Goal: Task Accomplishment & Management: Manage account settings

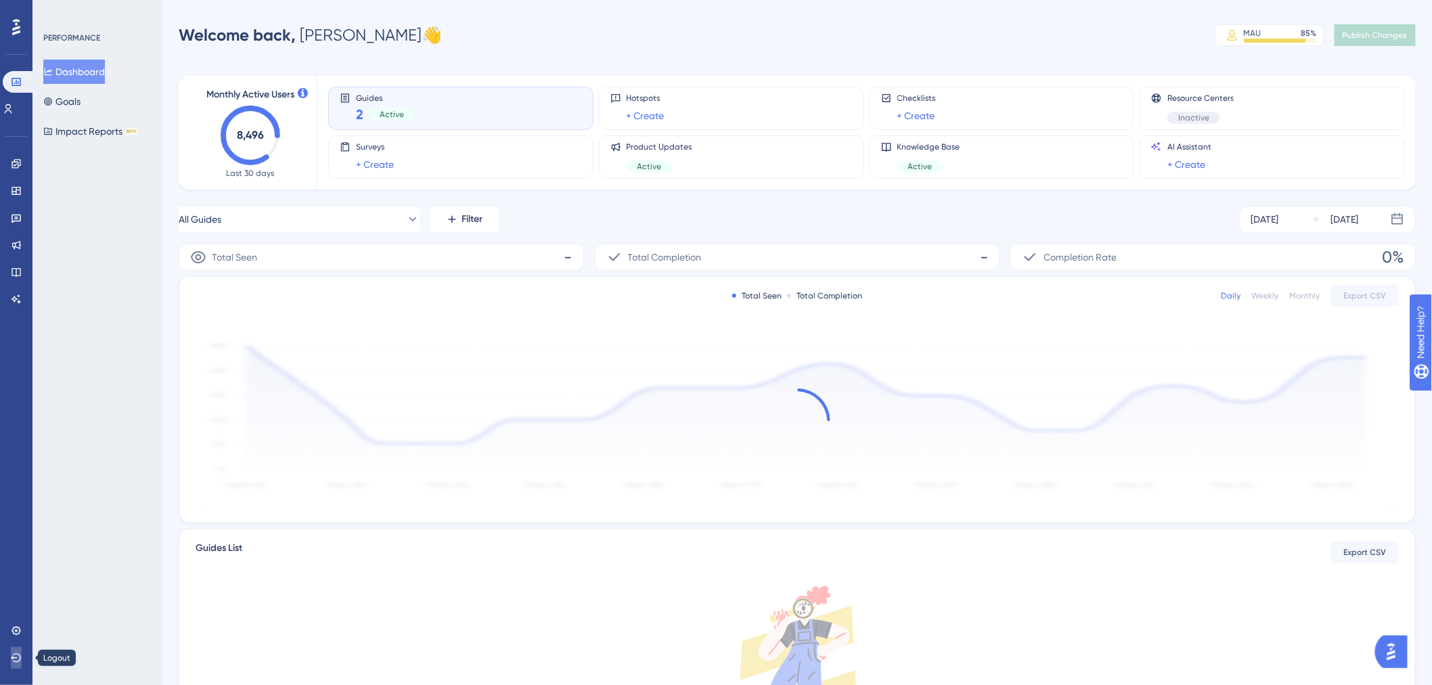
click at [16, 659] on icon at bounding box center [16, 657] width 11 height 11
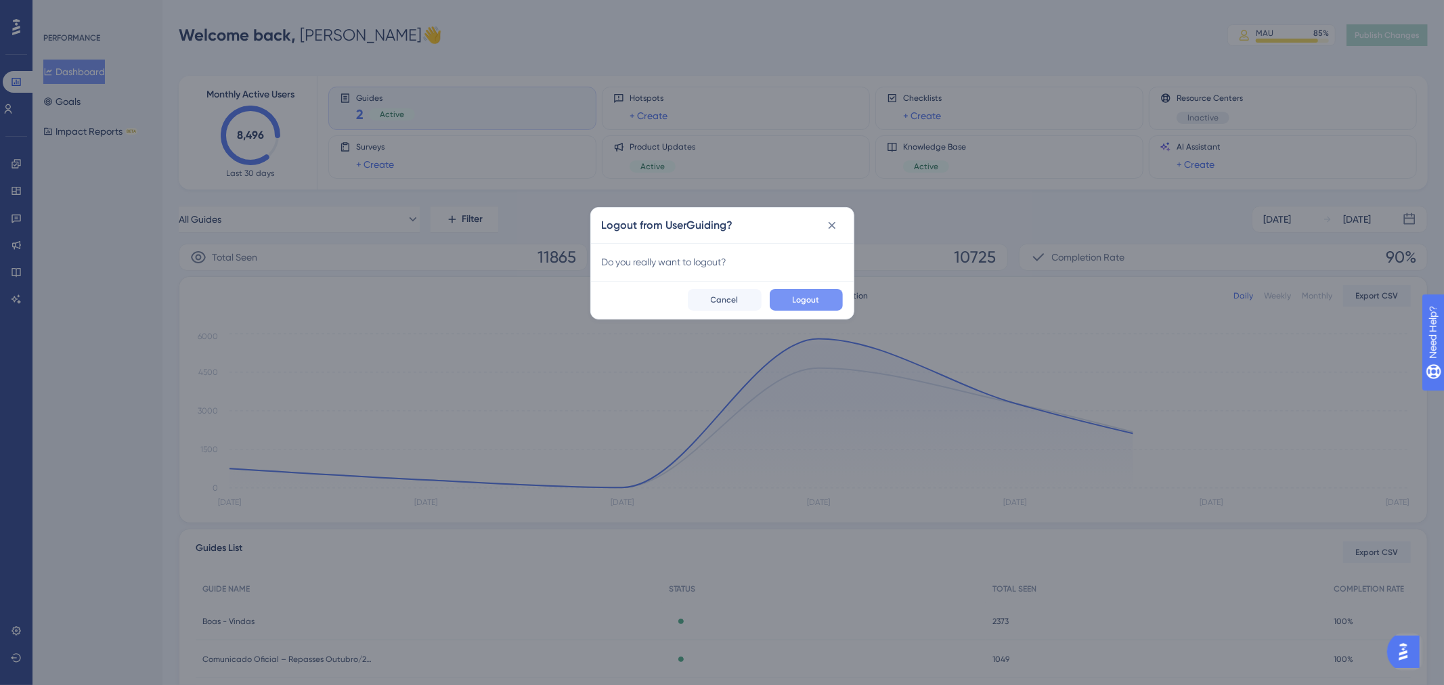
click at [807, 300] on span "Logout" at bounding box center [806, 299] width 27 height 11
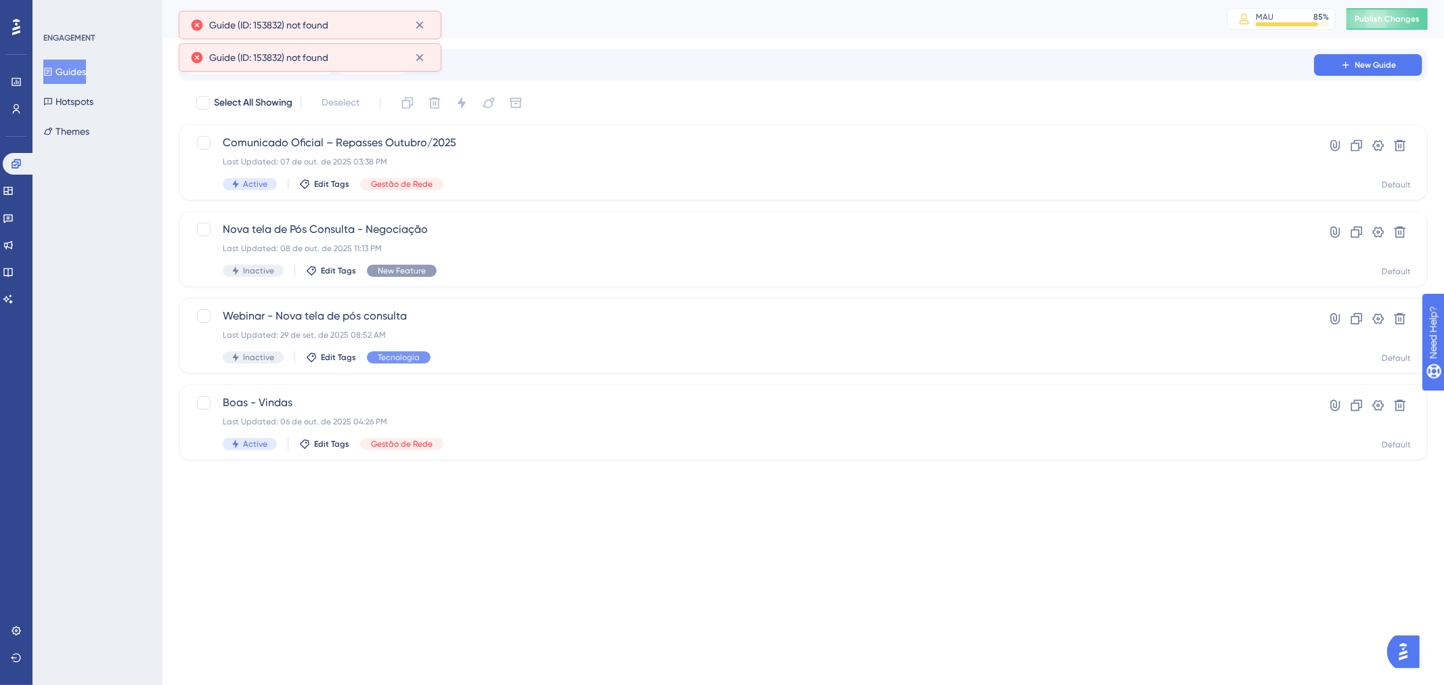
click at [709, 0] on html "Performance Users Engagement Widgets Feedback Product Updates Knowledge Base AI…" at bounding box center [722, 0] width 1444 height 0
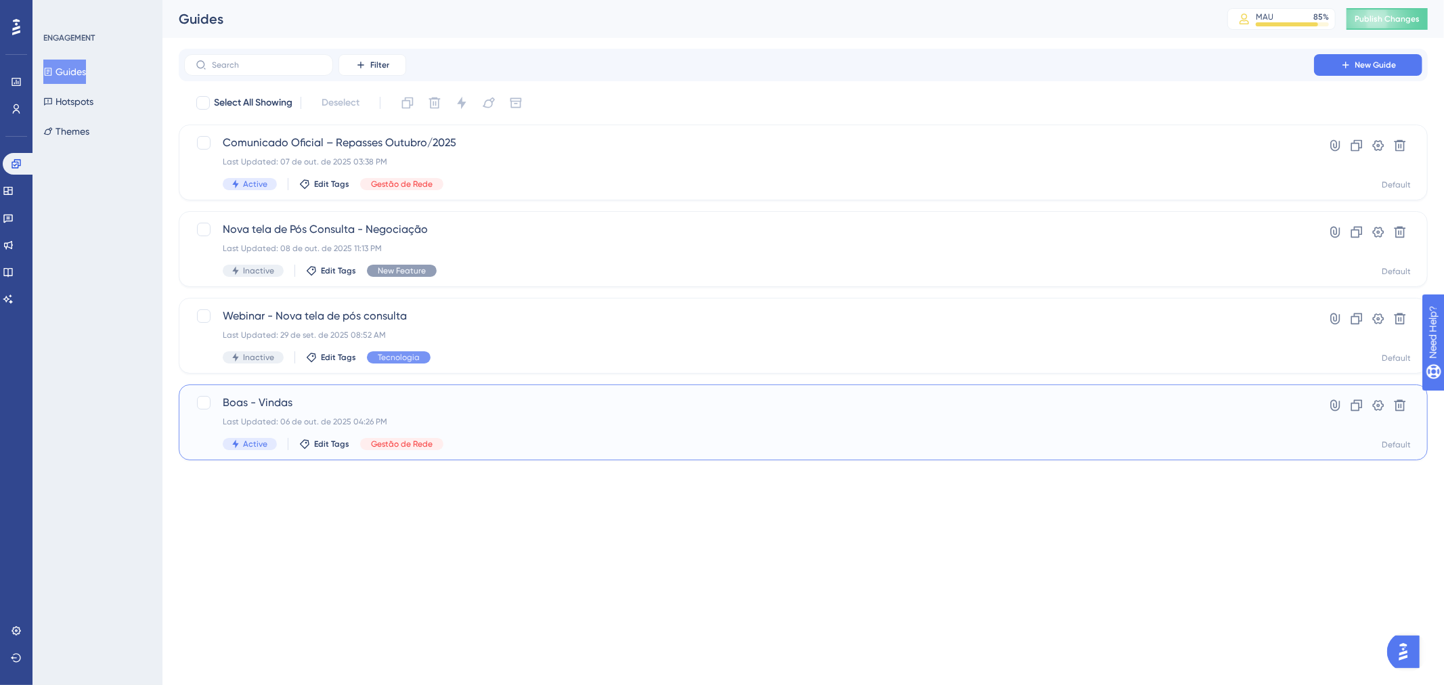
click at [567, 425] on div "Last Updated: 06 de out. de 2025 04:26 PM" at bounding box center [749, 421] width 1053 height 11
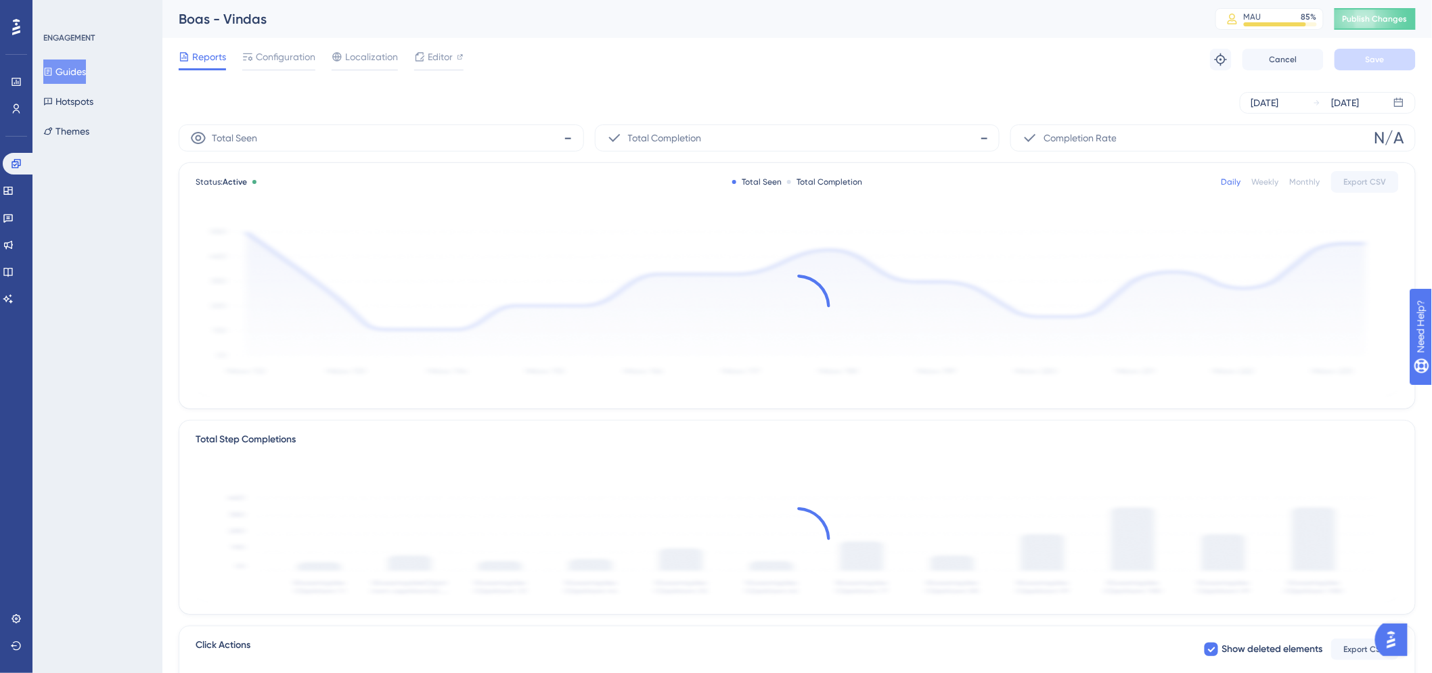
click at [190, 56] on div "Reports" at bounding box center [202, 57] width 47 height 16
click at [68, 58] on div "ENGAGEMENT Guides Hotspots Themes" at bounding box center [98, 87] width 110 height 111
click at [64, 65] on button "Guides" at bounding box center [64, 72] width 43 height 24
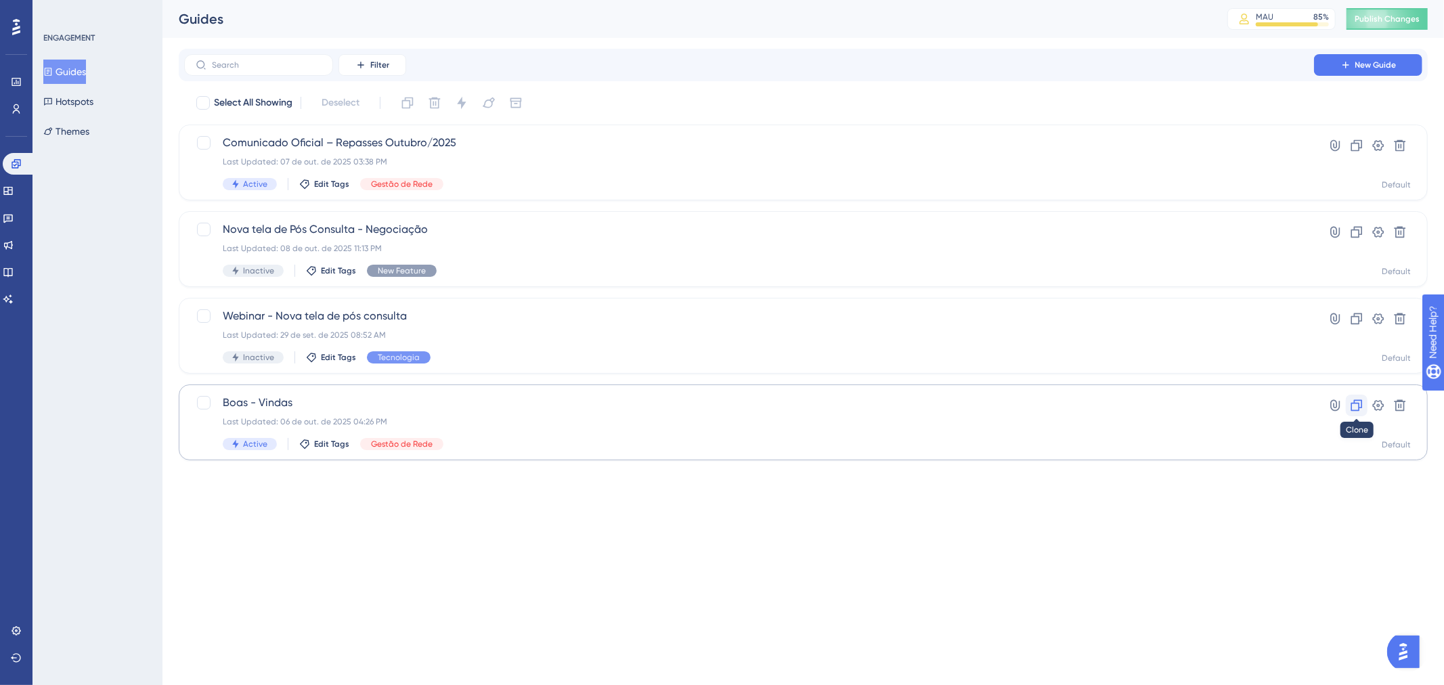
click at [1363, 401] on button at bounding box center [1357, 406] width 22 height 22
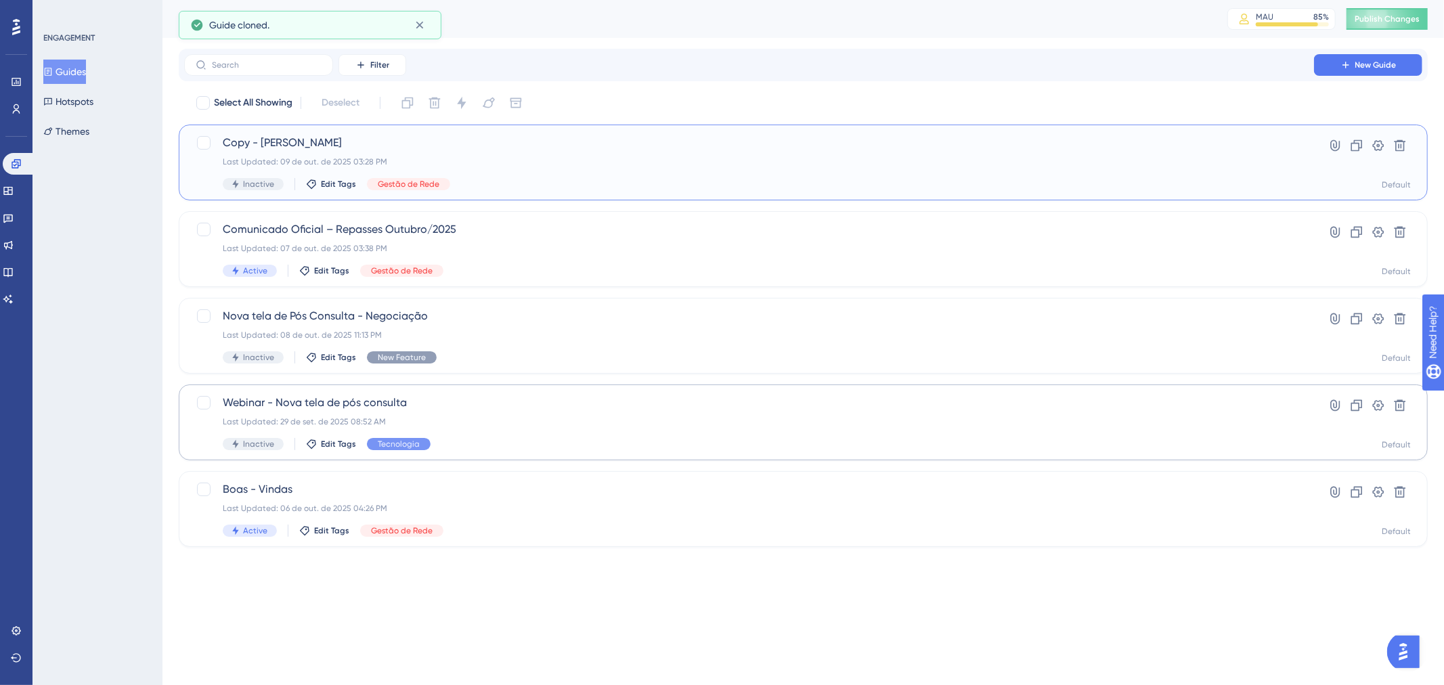
click at [590, 147] on span "Copy - [PERSON_NAME]" at bounding box center [749, 143] width 1053 height 16
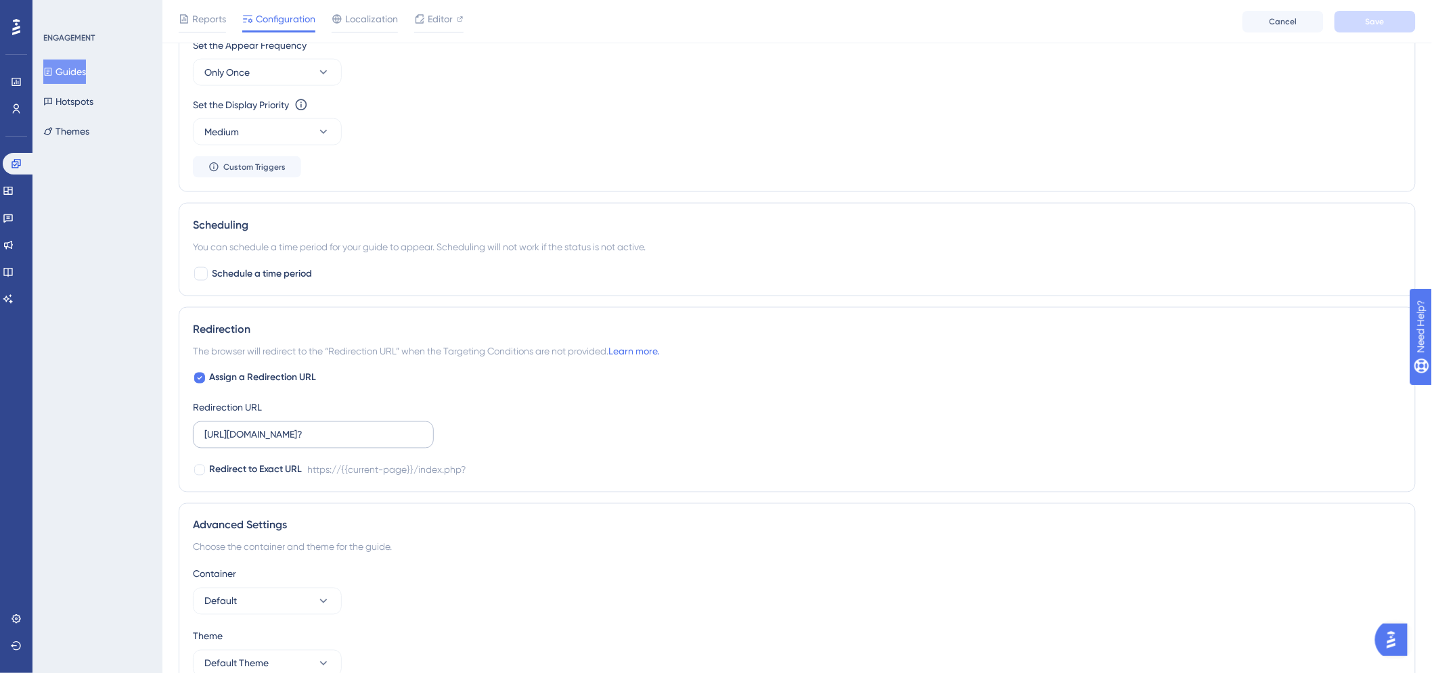
scroll to position [768, 0]
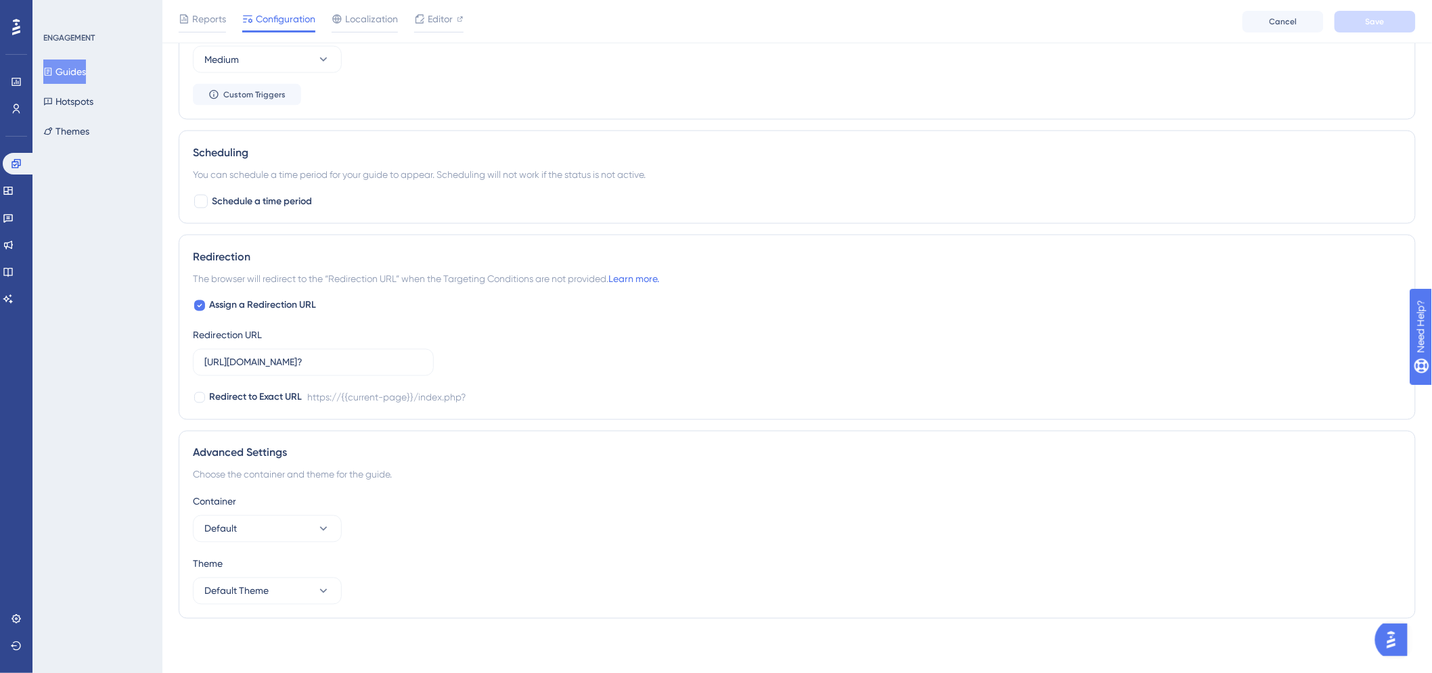
click at [231, 211] on div "Scheduling You can schedule a time period for your guide to appear. Scheduling …" at bounding box center [797, 177] width 1237 height 93
click at [227, 204] on span "Schedule a time period" at bounding box center [262, 202] width 100 height 16
checkbox input "true"
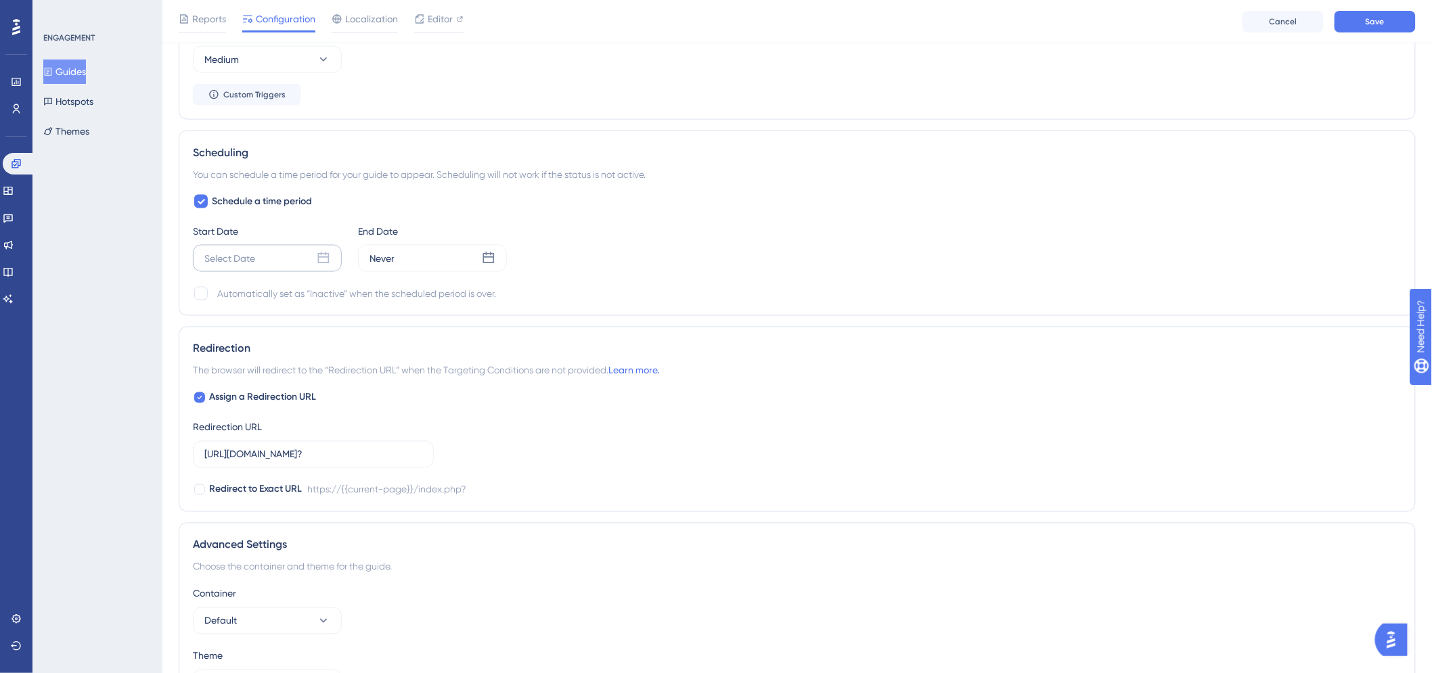
click at [222, 265] on div "Select Date" at bounding box center [229, 258] width 51 height 16
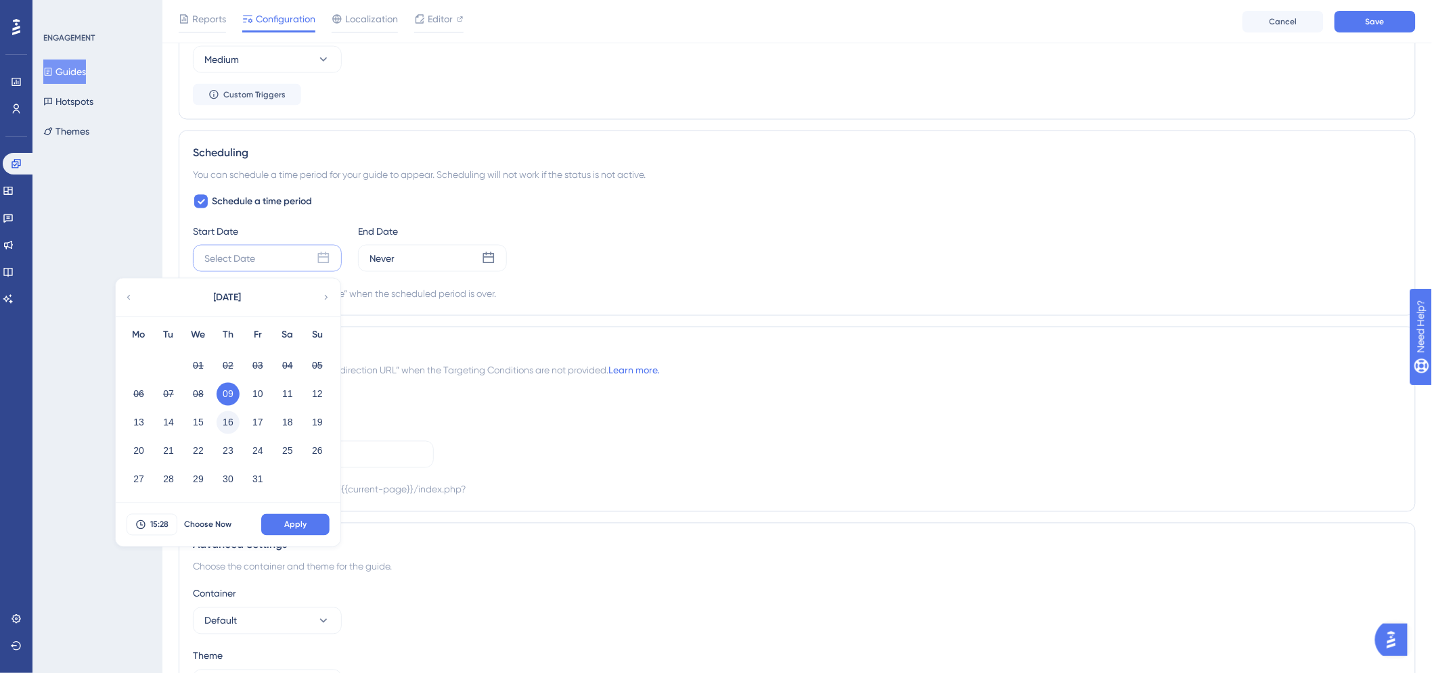
click at [219, 420] on button "16" at bounding box center [228, 423] width 23 height 23
click at [158, 529] on span "15:28" at bounding box center [159, 525] width 18 height 11
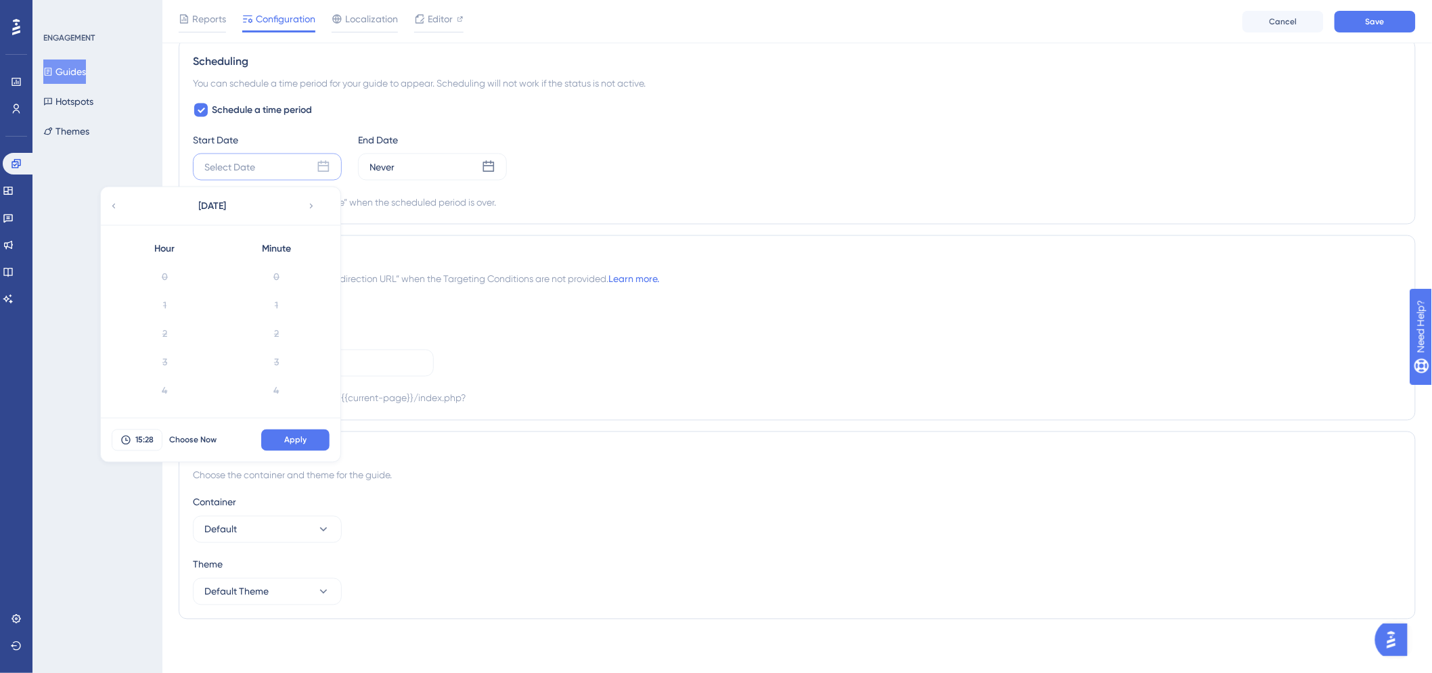
scroll to position [738, 0]
click at [275, 438] on button "Apply" at bounding box center [295, 441] width 68 height 22
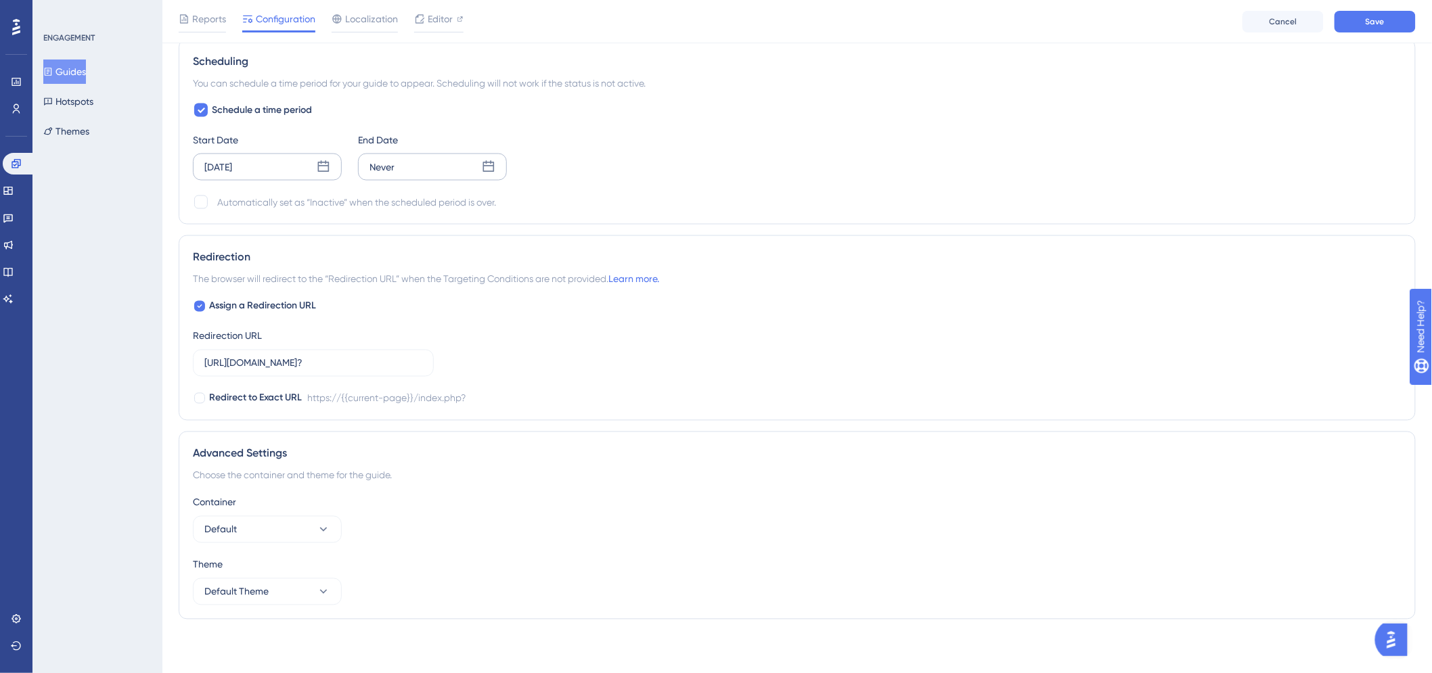
click at [449, 168] on div "Never" at bounding box center [432, 167] width 149 height 27
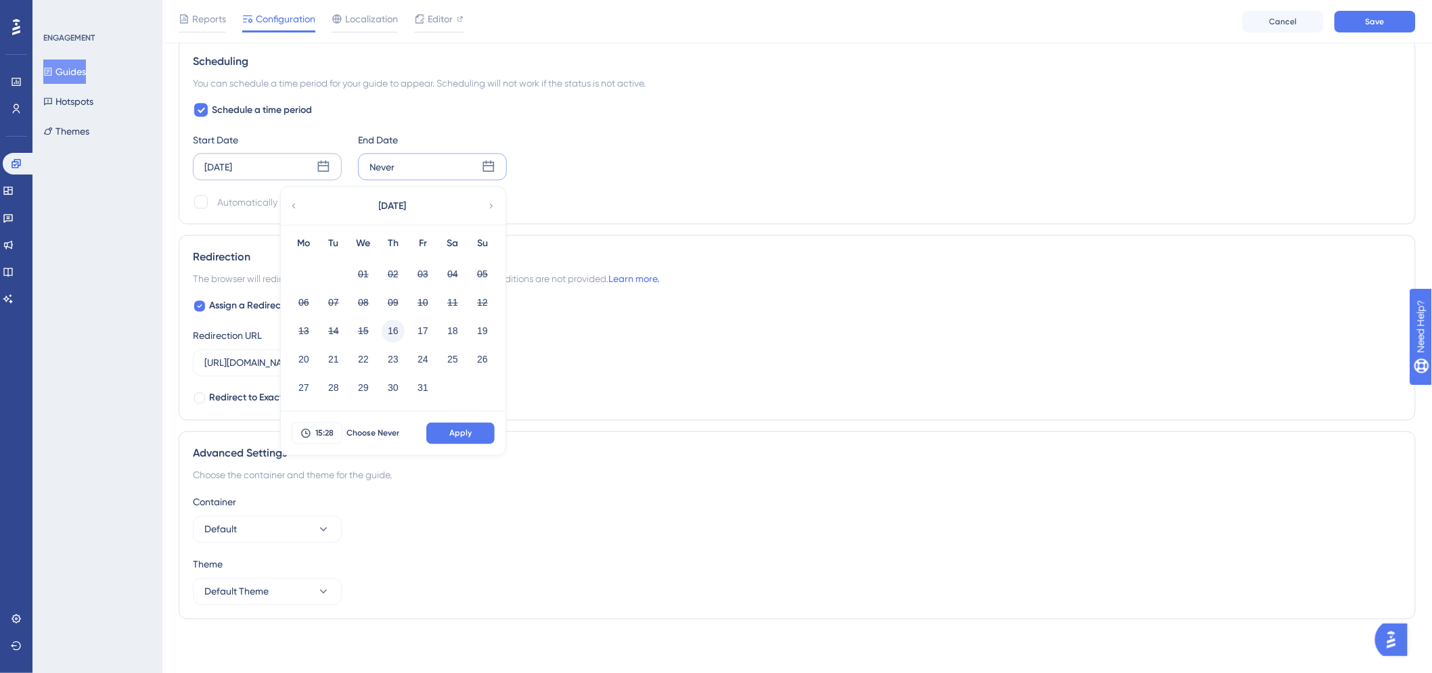
click at [396, 332] on button "16" at bounding box center [393, 331] width 23 height 23
click at [474, 430] on button "Apply" at bounding box center [460, 434] width 68 height 22
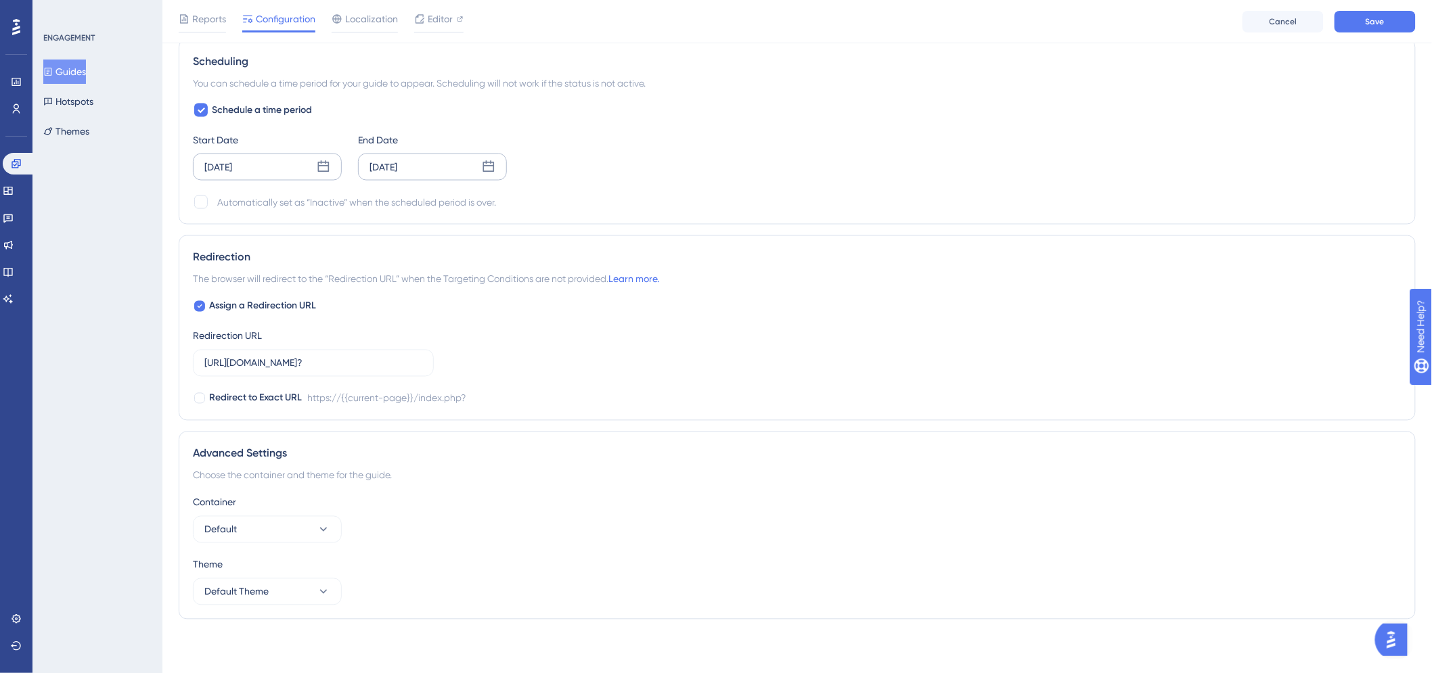
click at [422, 185] on div "Schedule a time period Start Date [DATE] End Date [DATE] Automatically set as “…" at bounding box center [797, 156] width 1209 height 108
click at [397, 167] on div "[DATE]" at bounding box center [384, 167] width 28 height 16
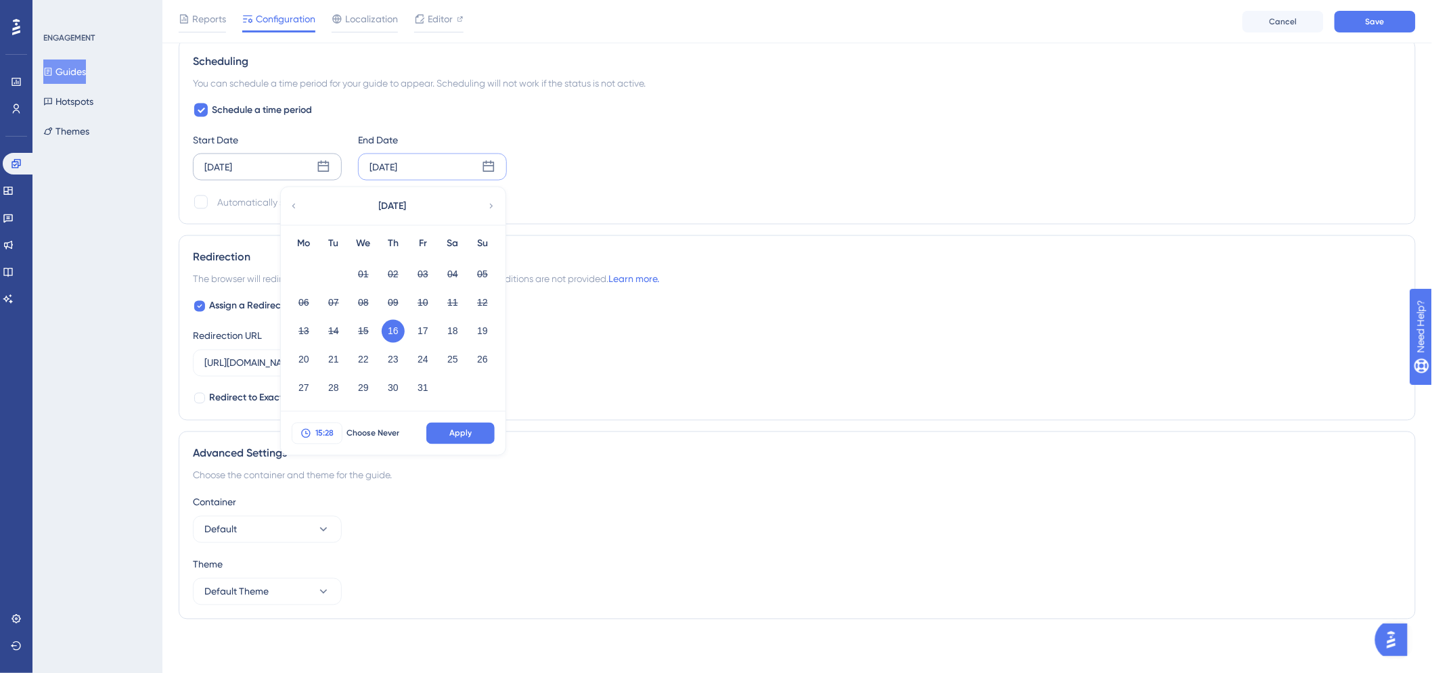
click at [313, 431] on button "15:28" at bounding box center [317, 434] width 51 height 22
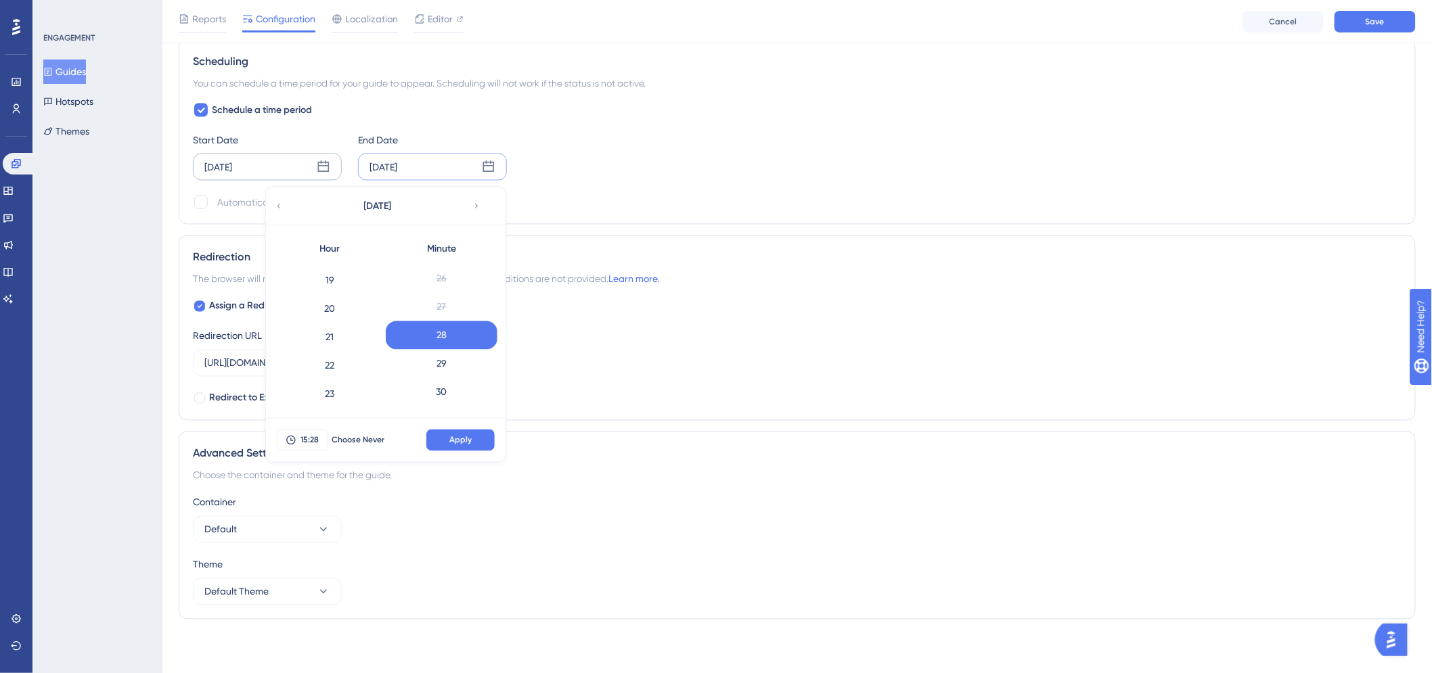
scroll to position [861, 0]
click at [332, 397] on div "23" at bounding box center [330, 394] width 112 height 28
drag, startPoint x: 449, startPoint y: 387, endPoint x: 453, endPoint y: 409, distance: 22.8
click at [449, 388] on div "59" at bounding box center [442, 394] width 112 height 28
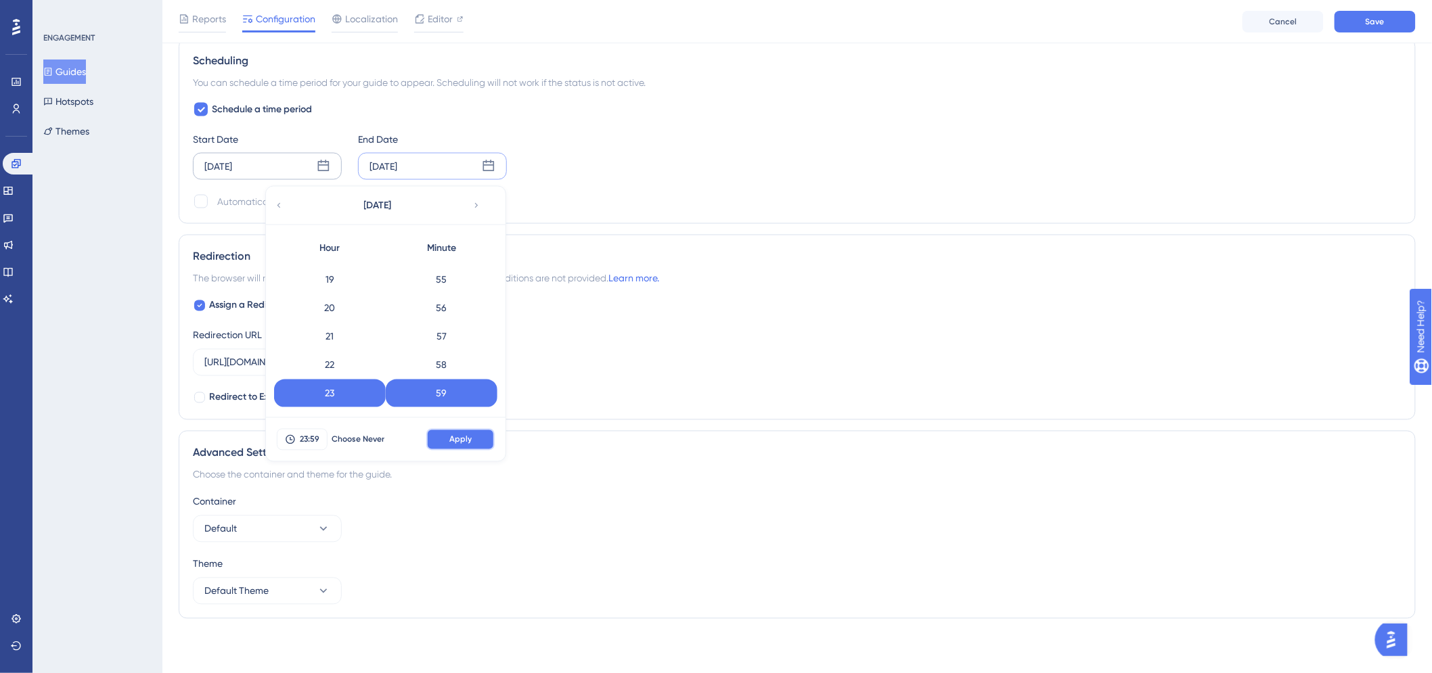
click at [457, 442] on span "Apply" at bounding box center [460, 440] width 22 height 11
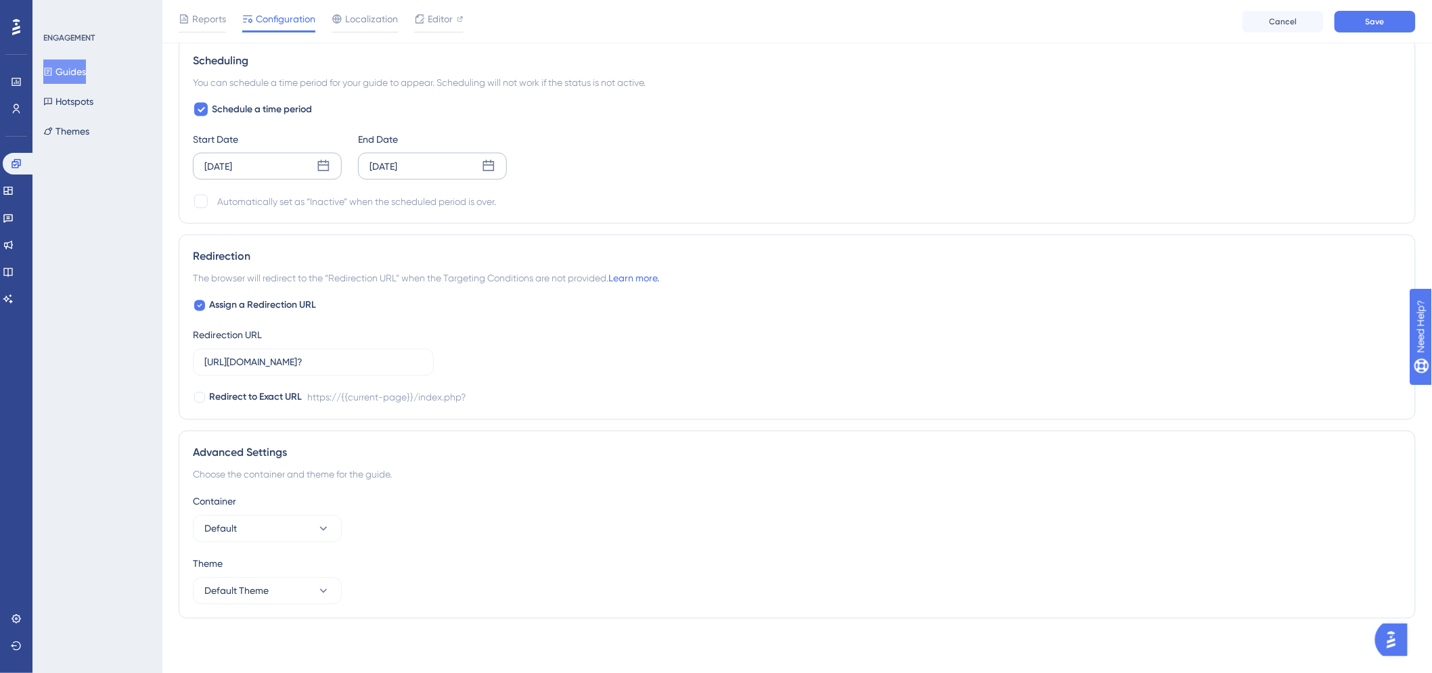
click at [231, 177] on div "[DATE]" at bounding box center [267, 166] width 149 height 27
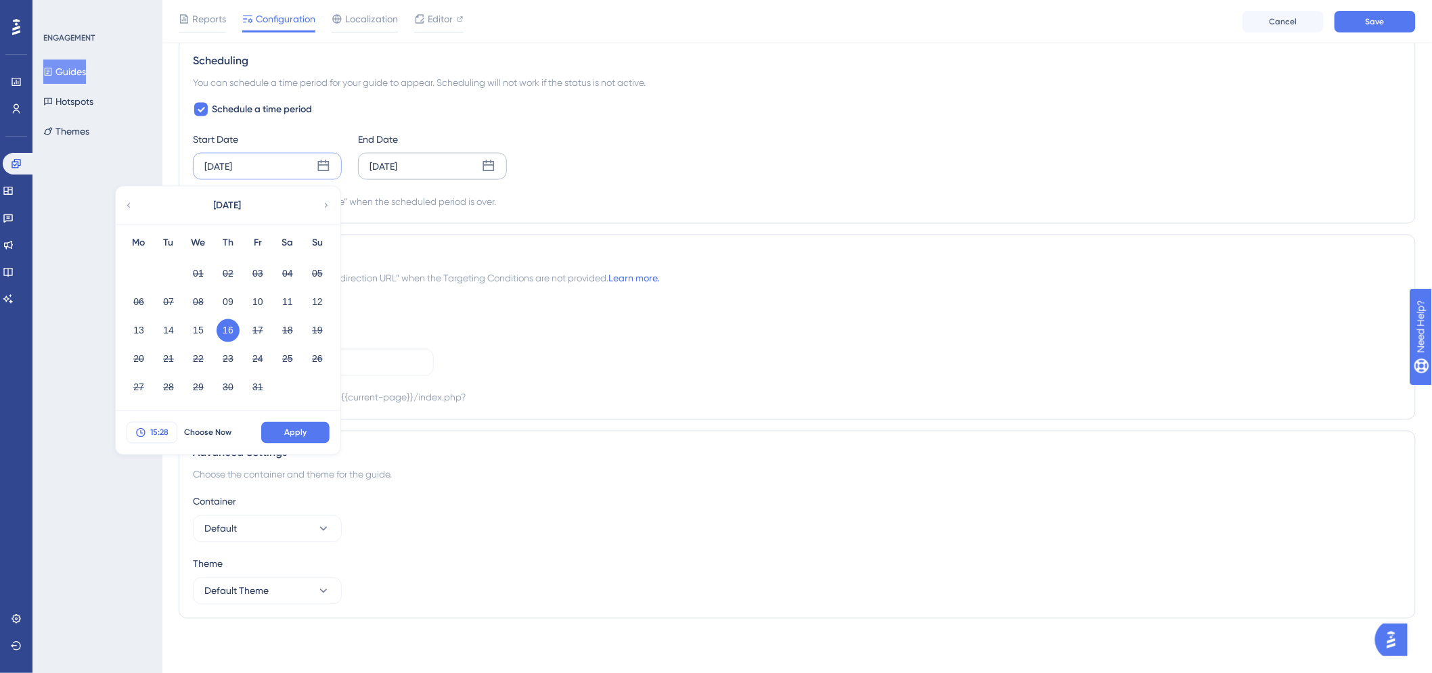
click at [143, 443] on button "15:28" at bounding box center [152, 433] width 51 height 22
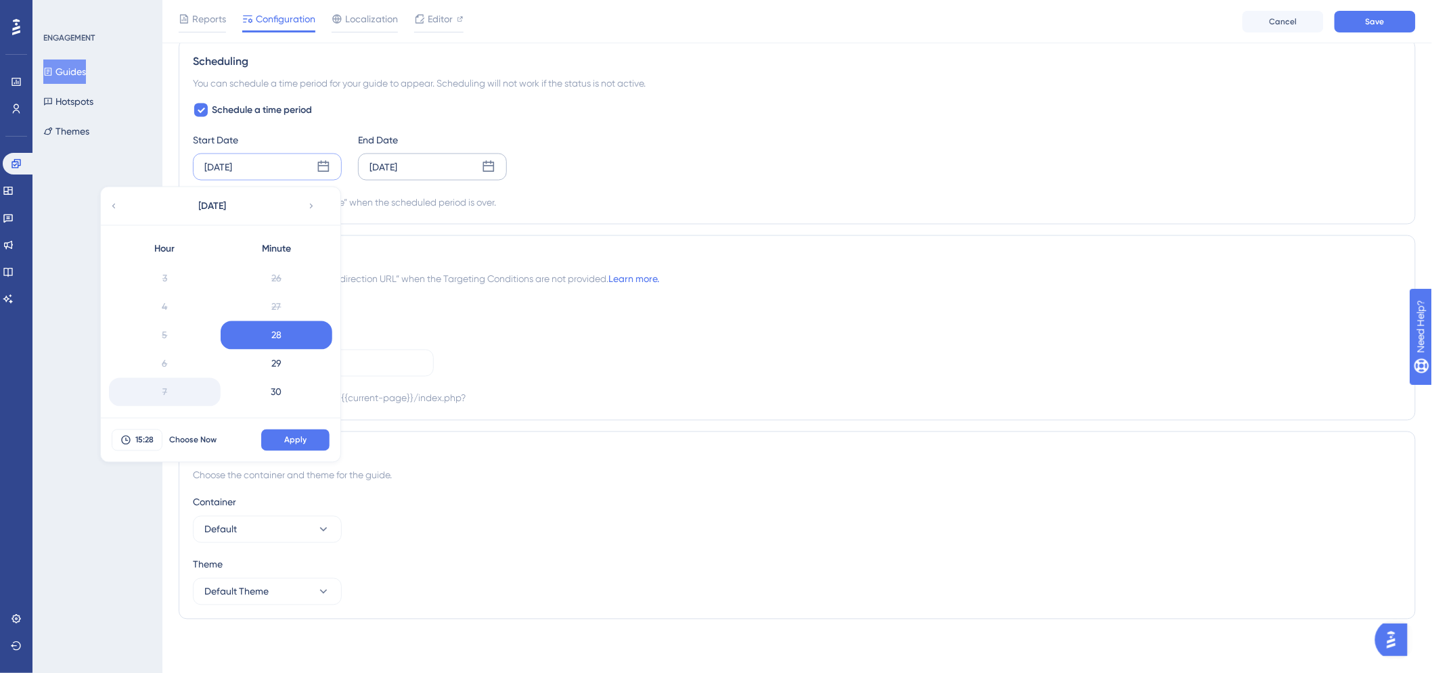
scroll to position [0, 0]
click at [180, 305] on div "1" at bounding box center [165, 306] width 112 height 28
click at [278, 301] on div "27" at bounding box center [277, 307] width 112 height 28
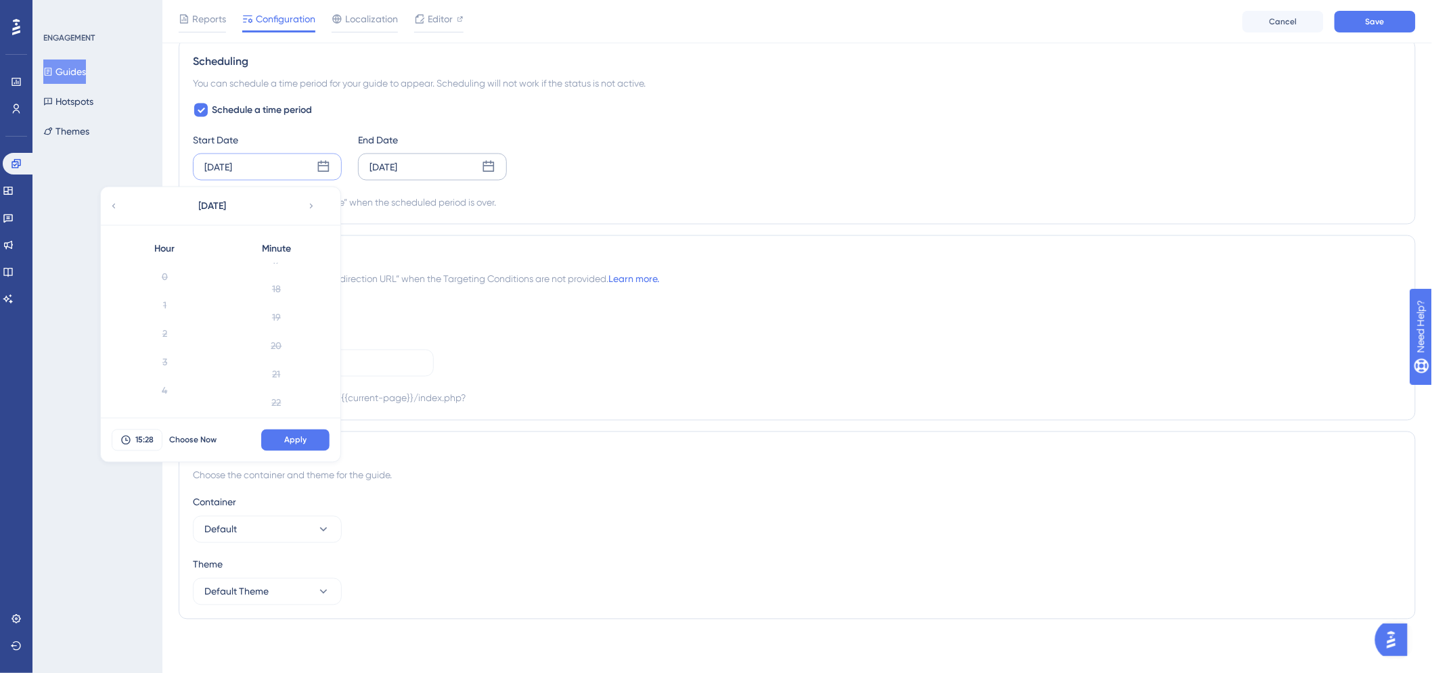
scroll to position [361, 0]
click at [275, 314] on div "14" at bounding box center [277, 314] width 112 height 28
click at [176, 320] on div "2" at bounding box center [165, 334] width 112 height 28
click at [259, 301] on div "14" at bounding box center [277, 314] width 112 height 28
drag, startPoint x: 160, startPoint y: 321, endPoint x: 177, endPoint y: 322, distance: 17.6
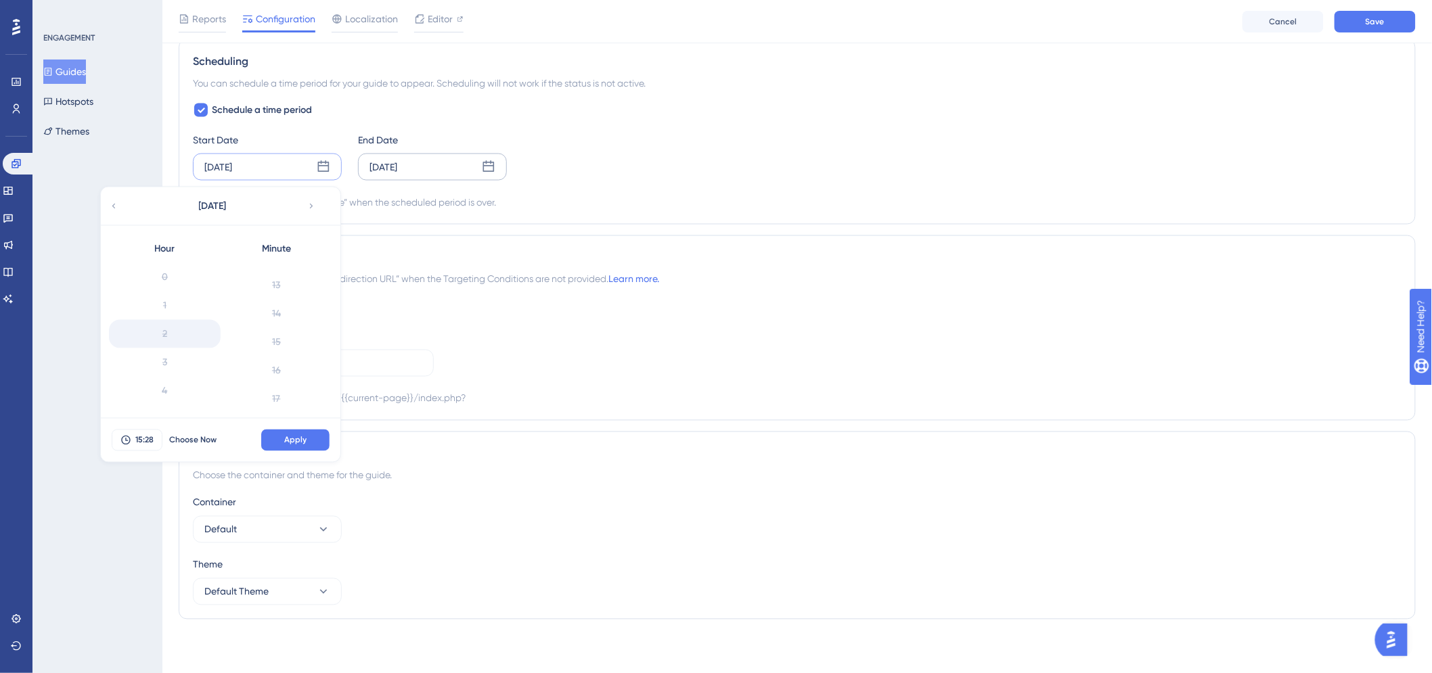
click at [163, 321] on div "2" at bounding box center [165, 334] width 112 height 28
click at [259, 319] on div "14" at bounding box center [277, 314] width 112 height 28
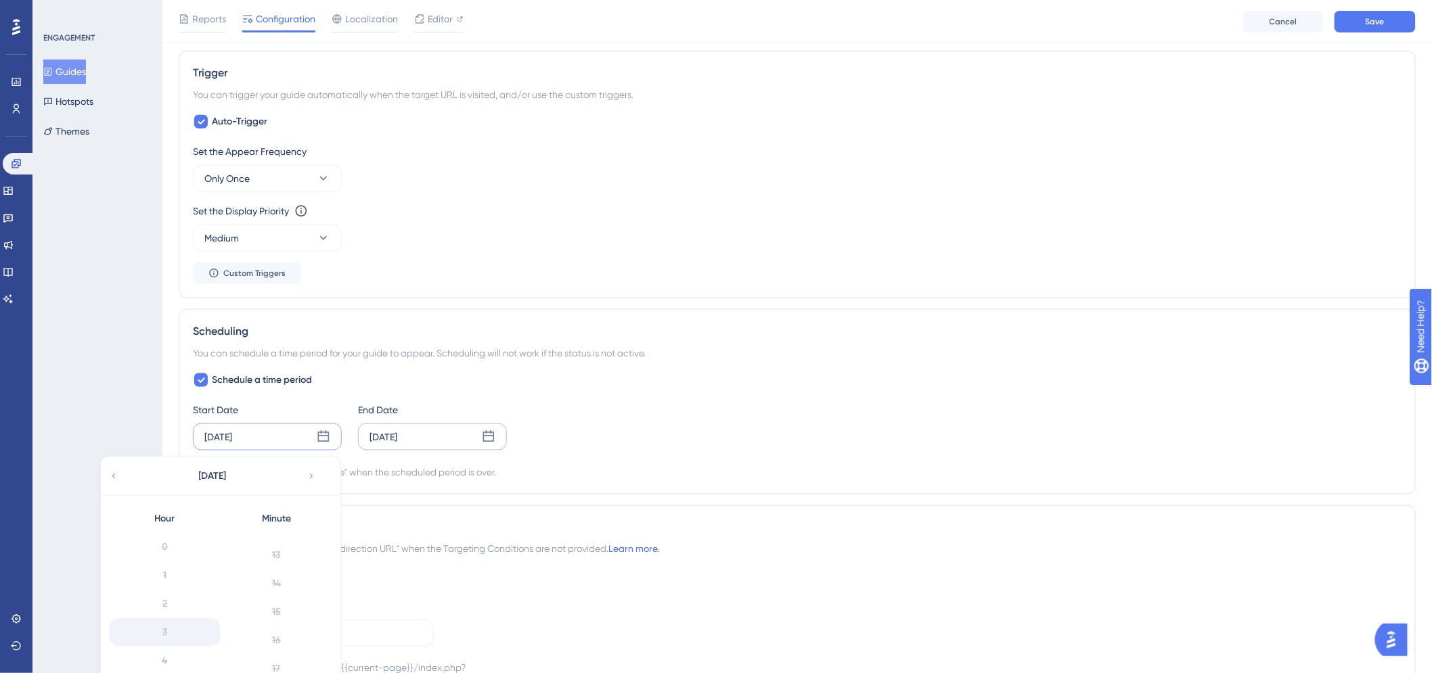
scroll to position [483, 0]
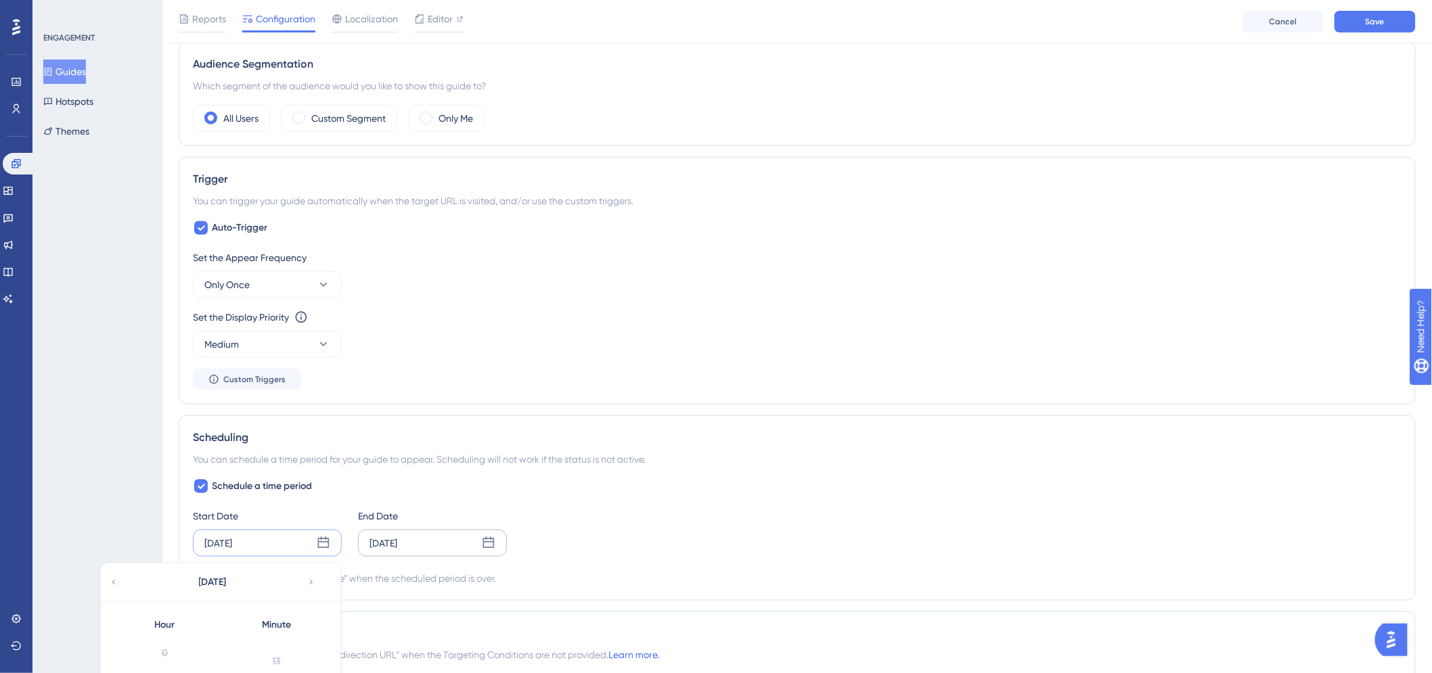
click at [808, 252] on div "Set the Appear Frequency" at bounding box center [797, 258] width 1209 height 16
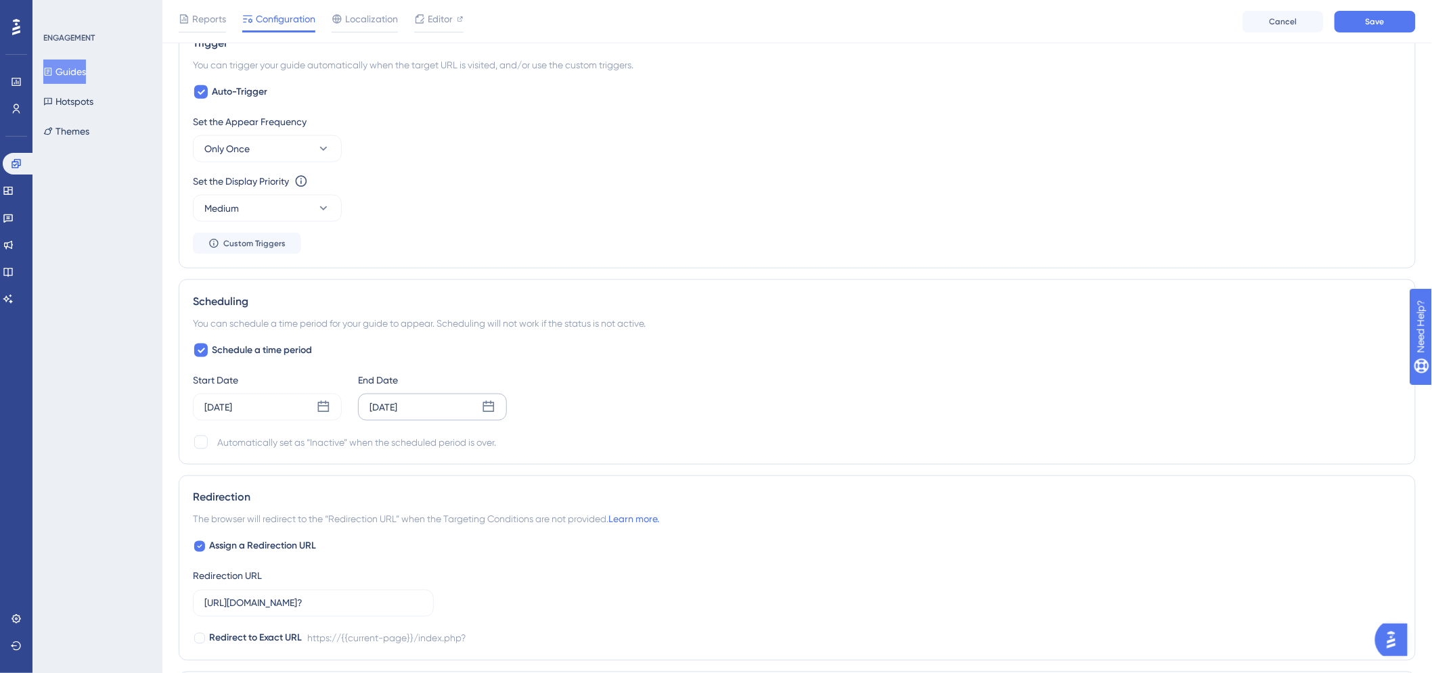
scroll to position [784, 0]
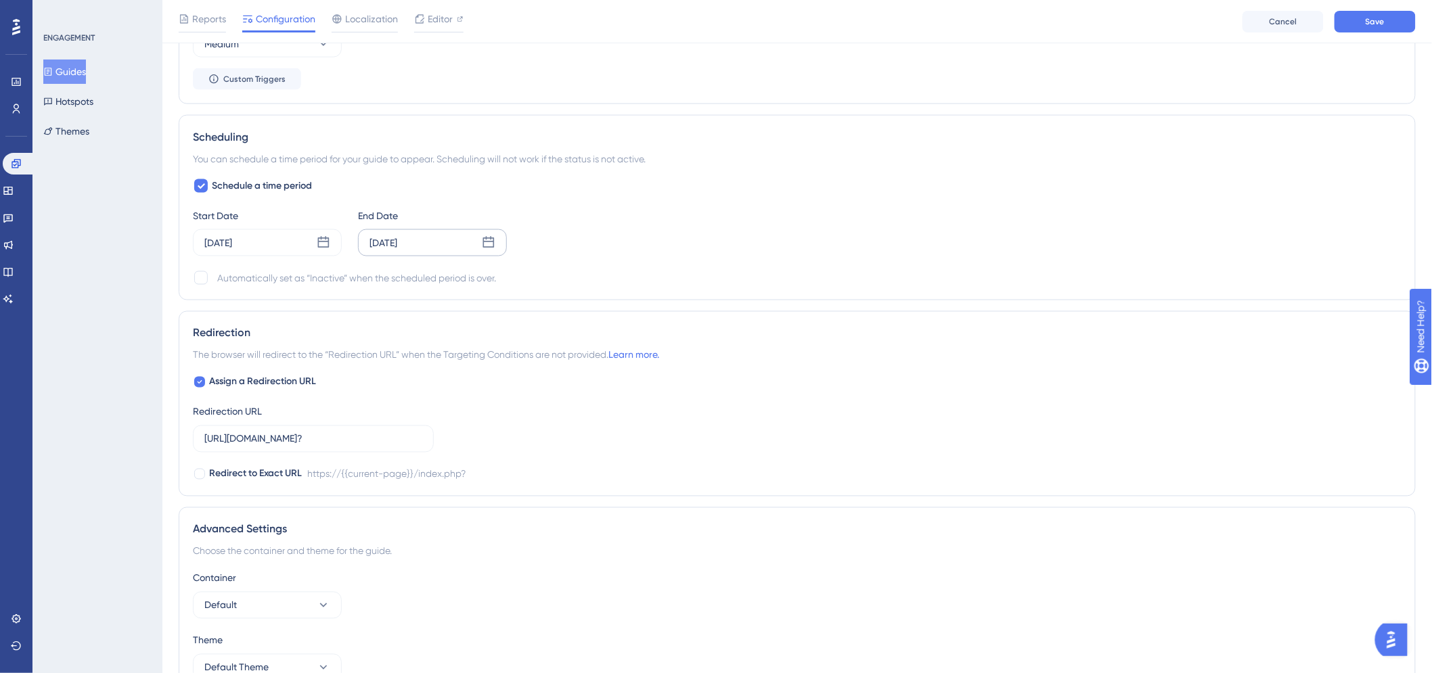
click at [278, 264] on div "Schedule a time period Start Date [DATE] End Date [DATE] Automatically set as “…" at bounding box center [797, 232] width 1209 height 108
click at [269, 251] on div "[DATE]" at bounding box center [267, 242] width 149 height 27
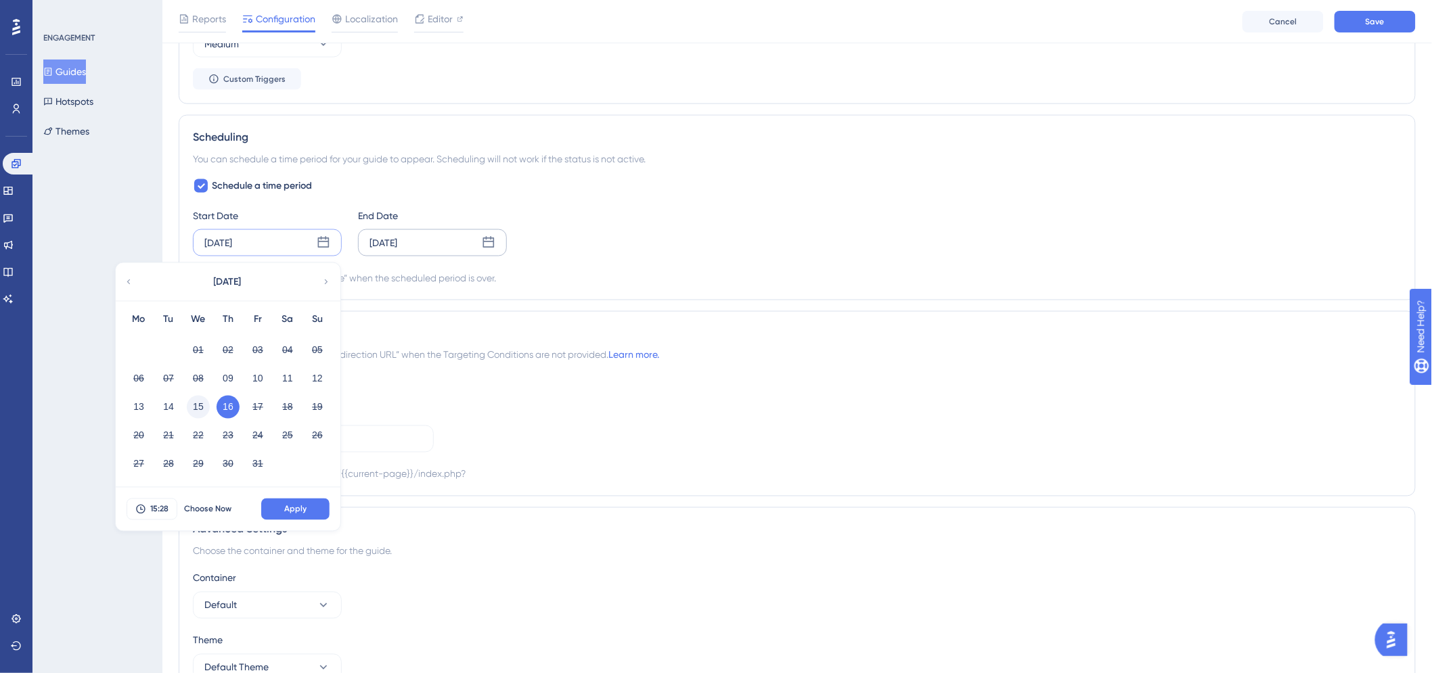
click at [199, 414] on button "15" at bounding box center [198, 407] width 23 height 23
click at [154, 518] on button "15:28" at bounding box center [152, 510] width 51 height 22
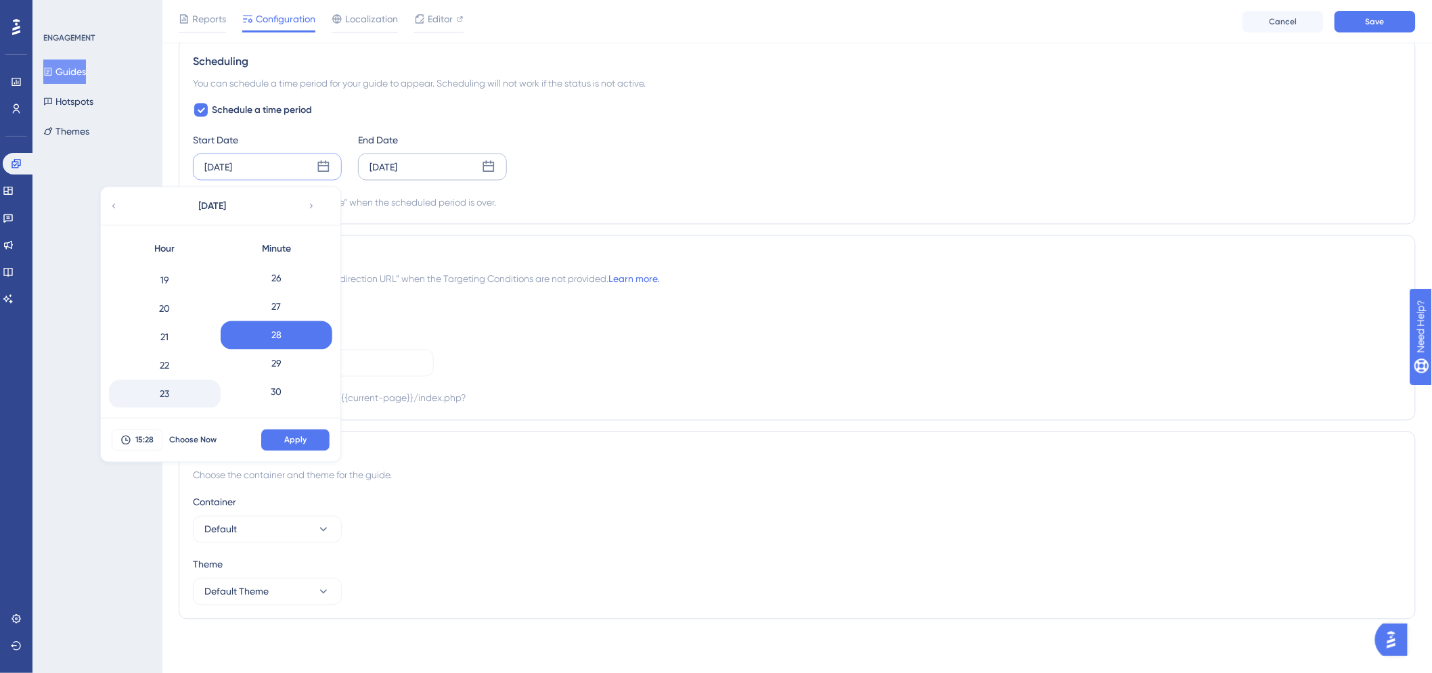
scroll to position [861, 0]
click at [177, 390] on div "23" at bounding box center [165, 394] width 112 height 28
click at [285, 387] on div "59" at bounding box center [277, 394] width 112 height 28
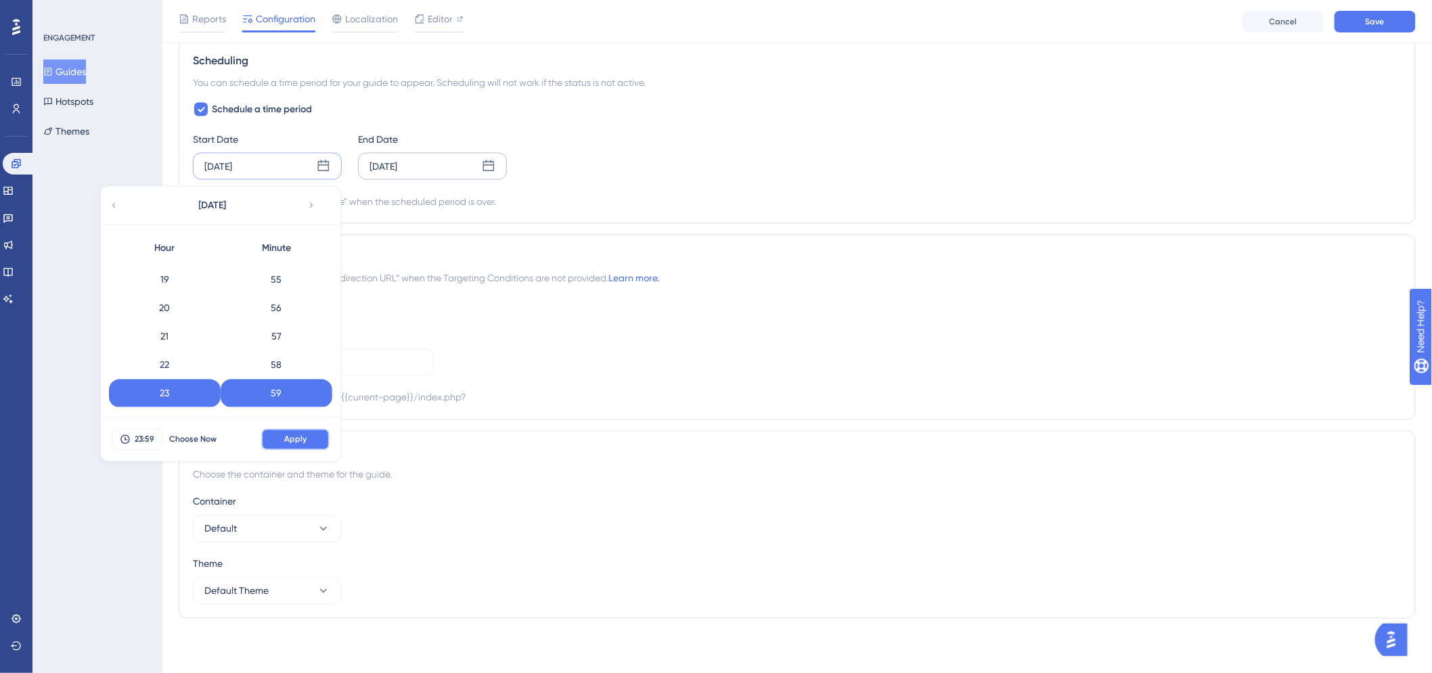
click at [326, 437] on button "Apply" at bounding box center [295, 440] width 68 height 22
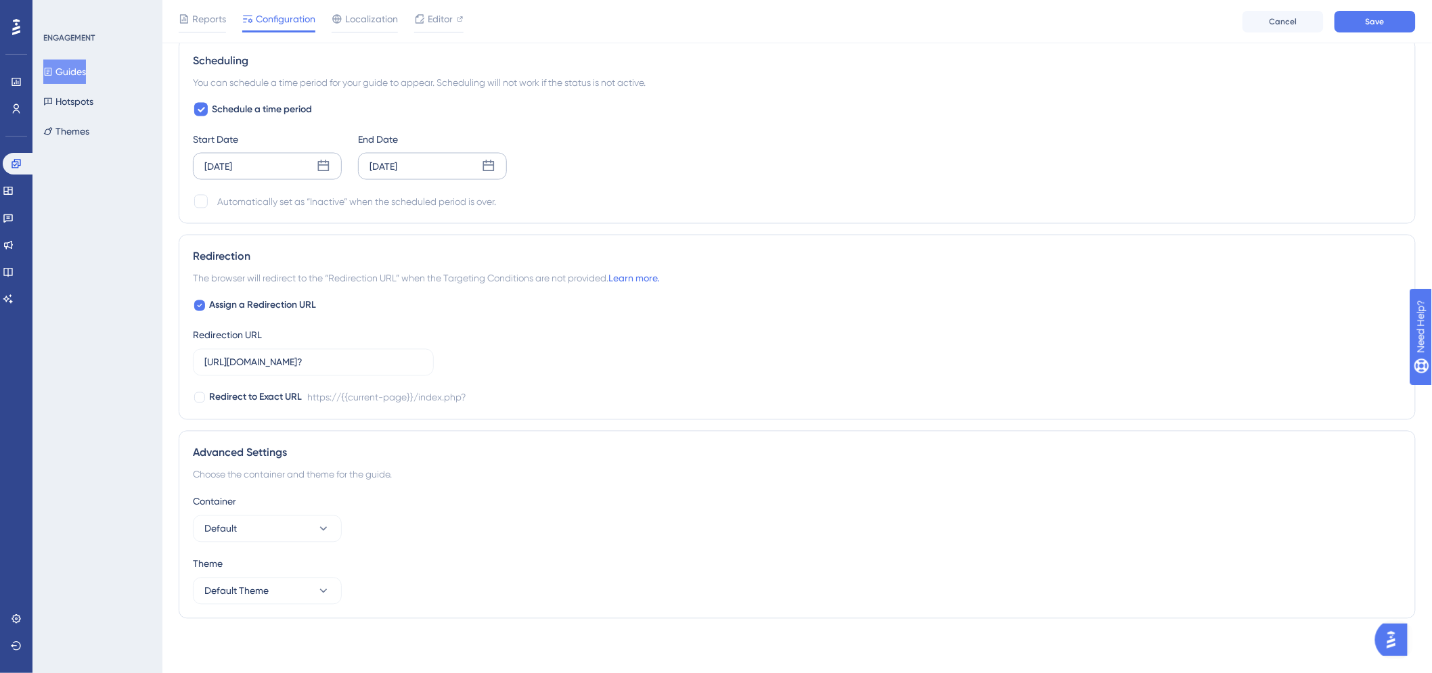
click at [314, 174] on div "[DATE]" at bounding box center [267, 166] width 149 height 27
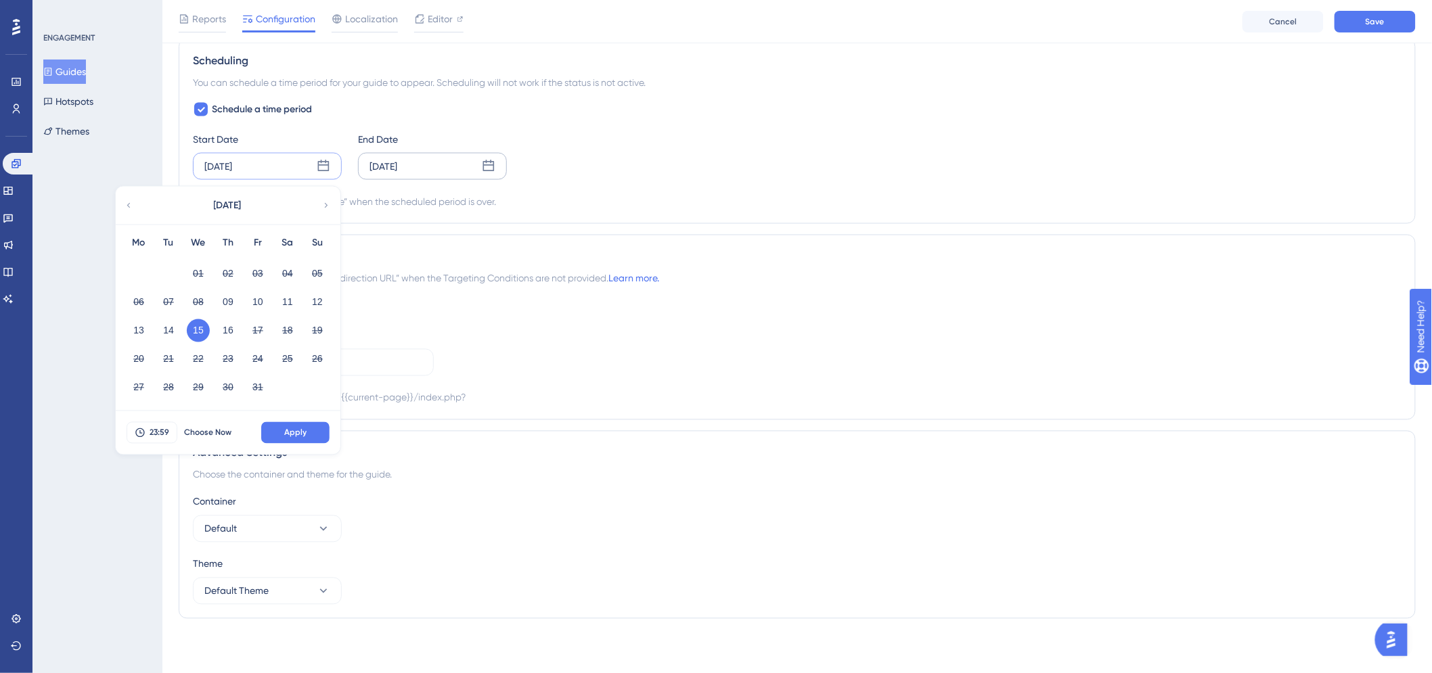
click at [275, 330] on div "18" at bounding box center [288, 331] width 30 height 26
click at [437, 177] on div "[DATE]" at bounding box center [432, 166] width 149 height 27
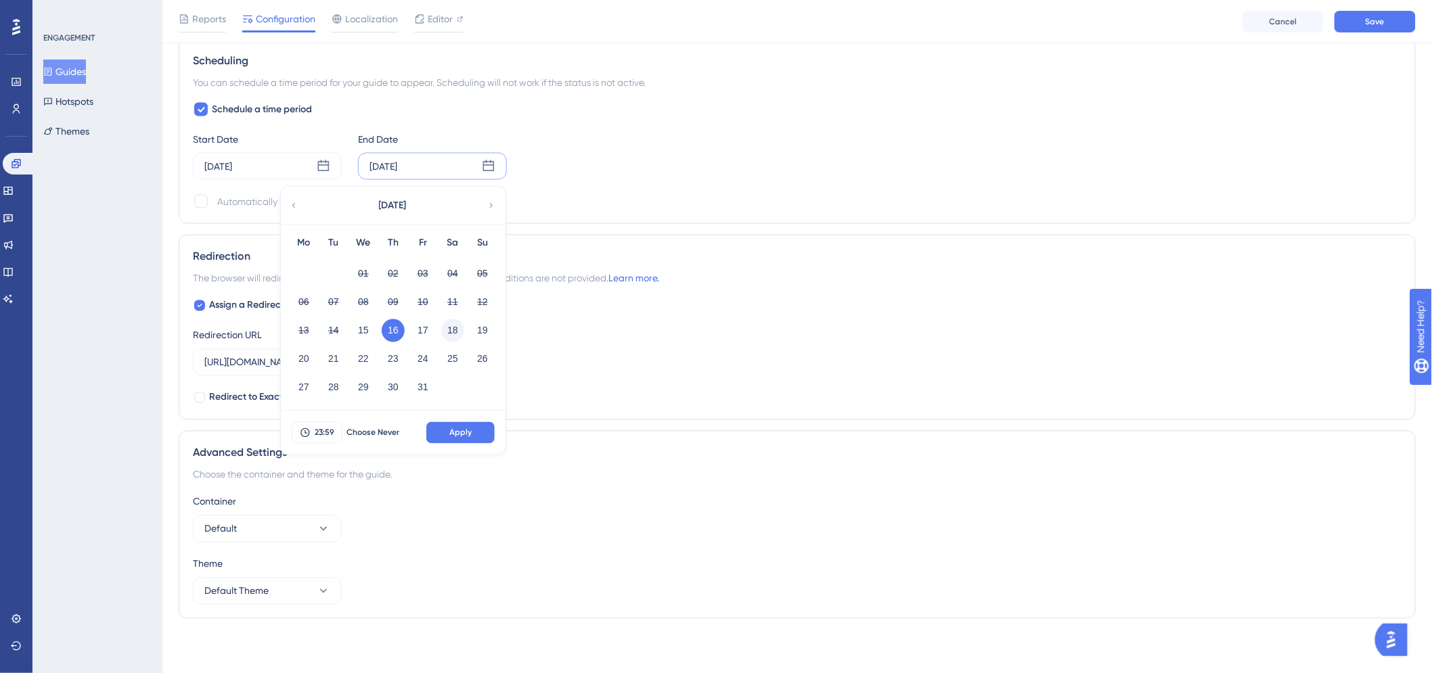
click at [447, 328] on button "18" at bounding box center [452, 330] width 23 height 23
click at [462, 435] on span "Apply" at bounding box center [460, 433] width 22 height 11
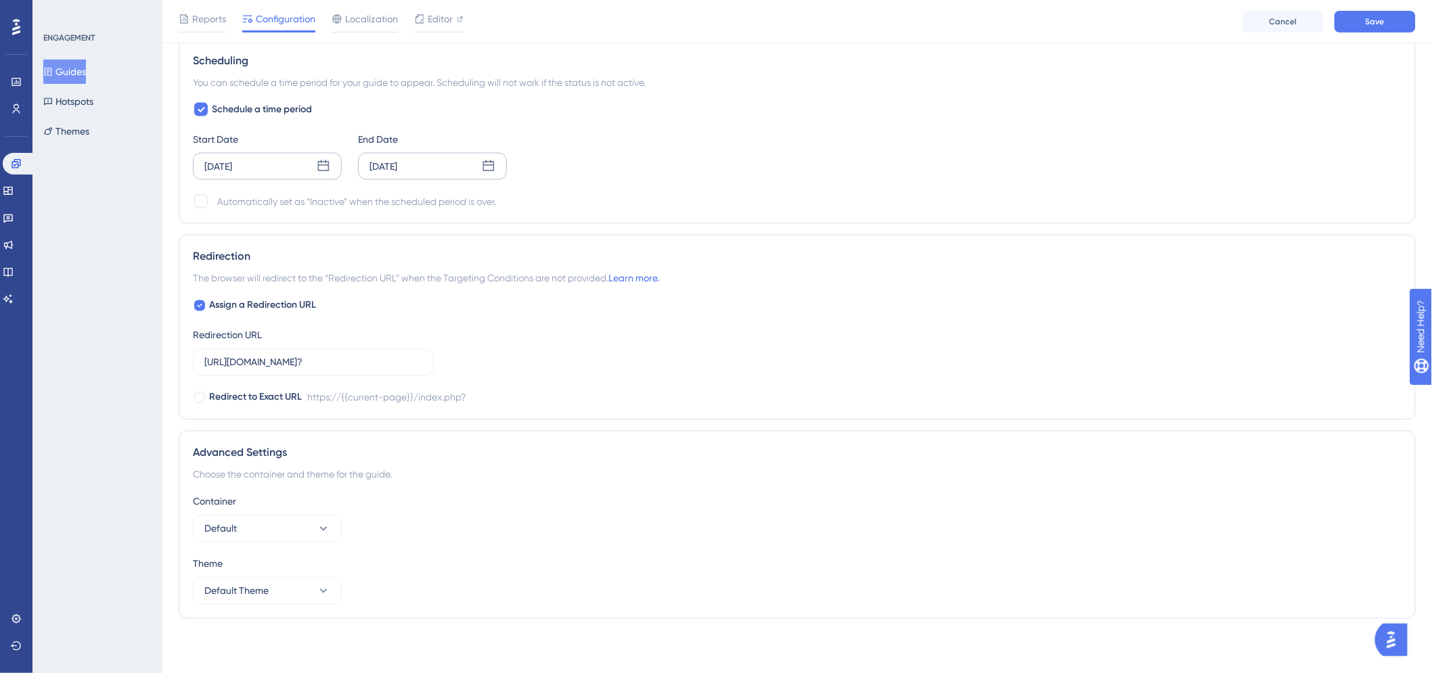
click at [301, 165] on div "[DATE]" at bounding box center [267, 166] width 149 height 27
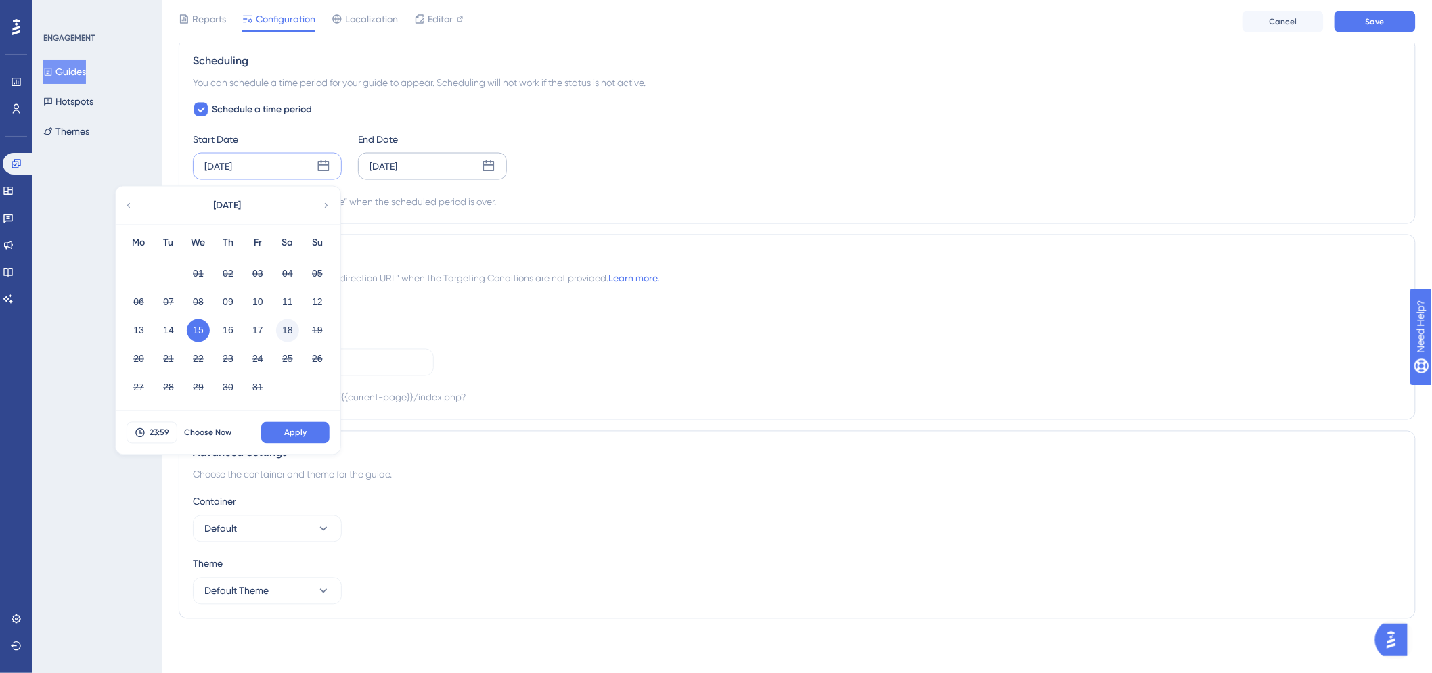
click at [286, 336] on button "18" at bounding box center [287, 330] width 23 height 23
click at [165, 431] on span "23:59" at bounding box center [160, 433] width 20 height 11
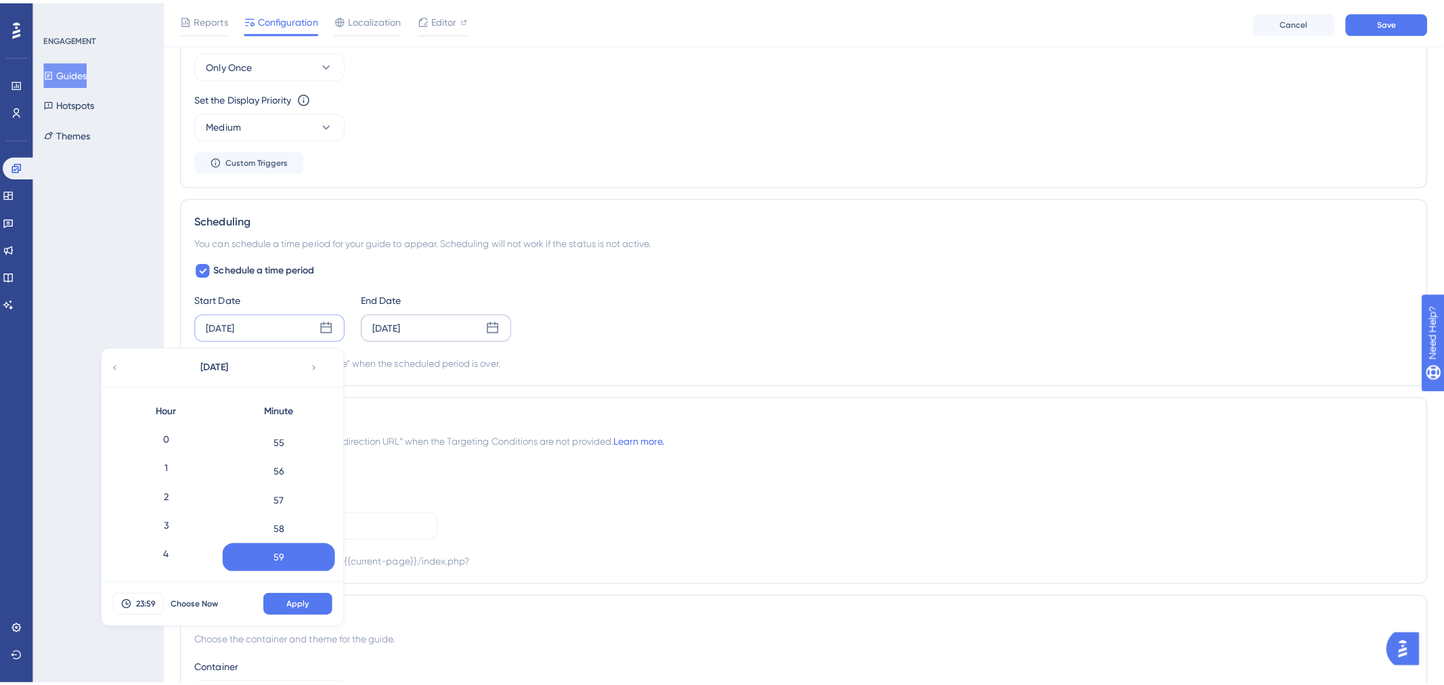
scroll to position [560, 0]
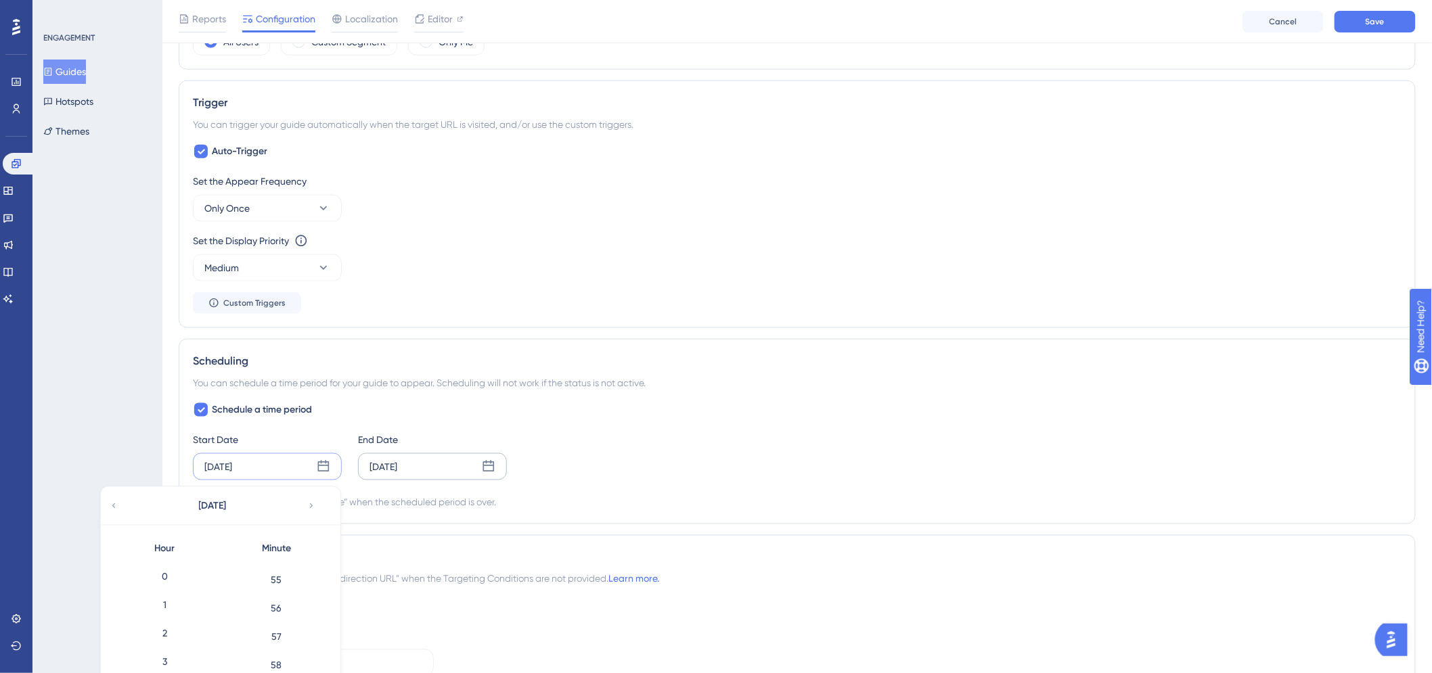
click at [167, 280] on div "Performance Users Engagement Widgets Feedback Product Updates Knowledge Base AI…" at bounding box center [797, 196] width 1270 height 1512
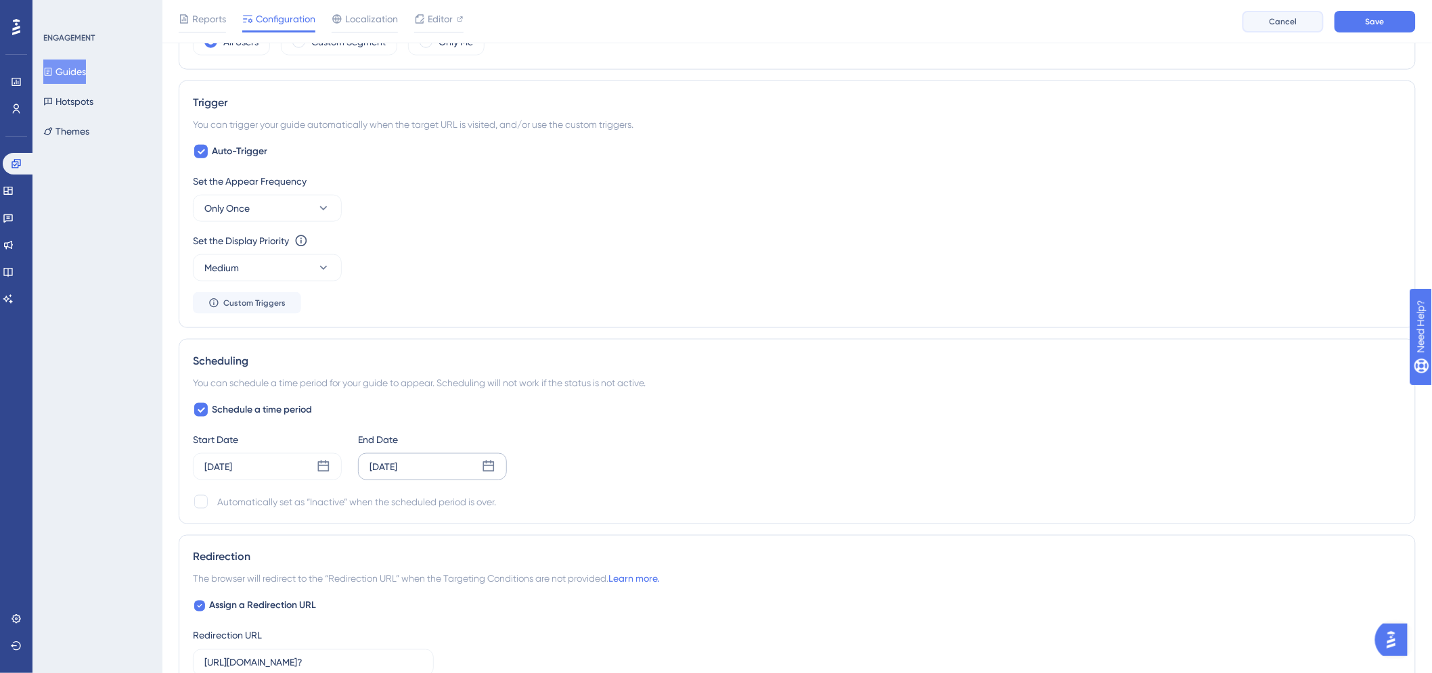
click at [1275, 18] on span "Cancel" at bounding box center [1284, 21] width 28 height 11
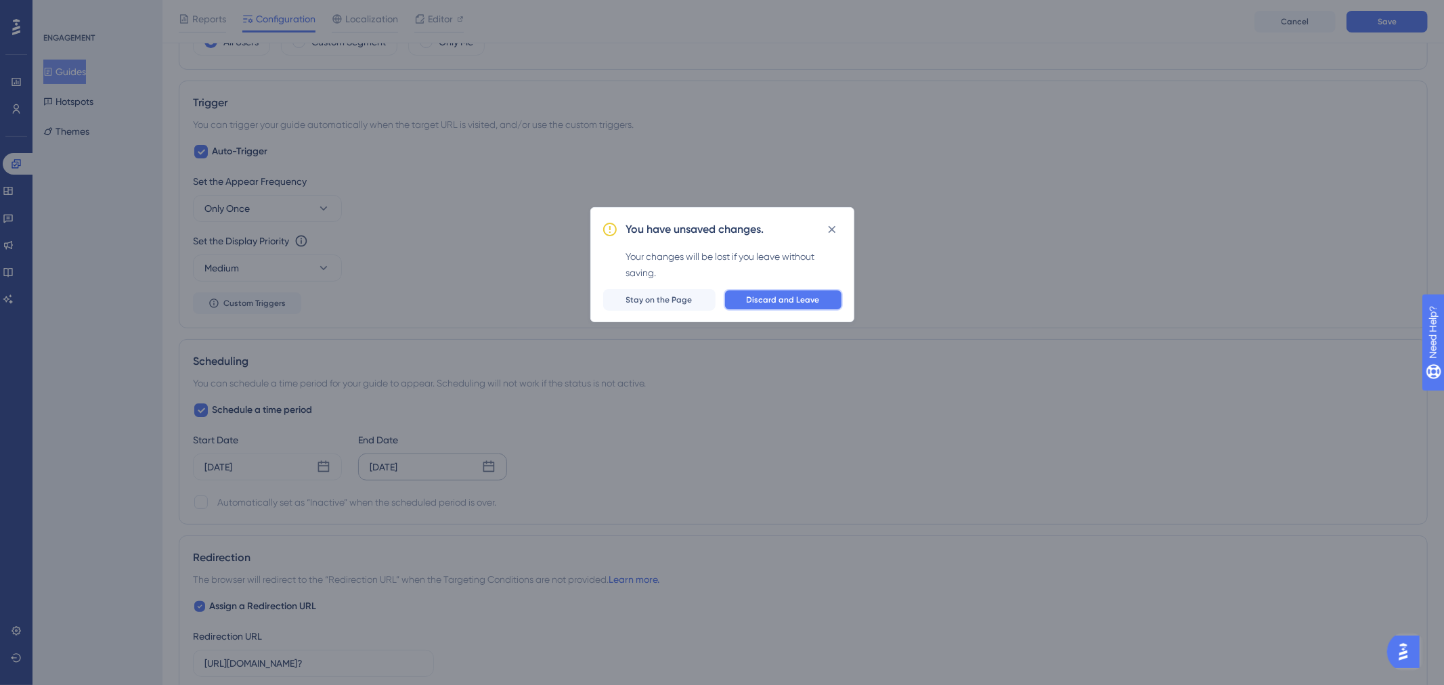
click at [767, 298] on span "Discard and Leave" at bounding box center [783, 299] width 73 height 11
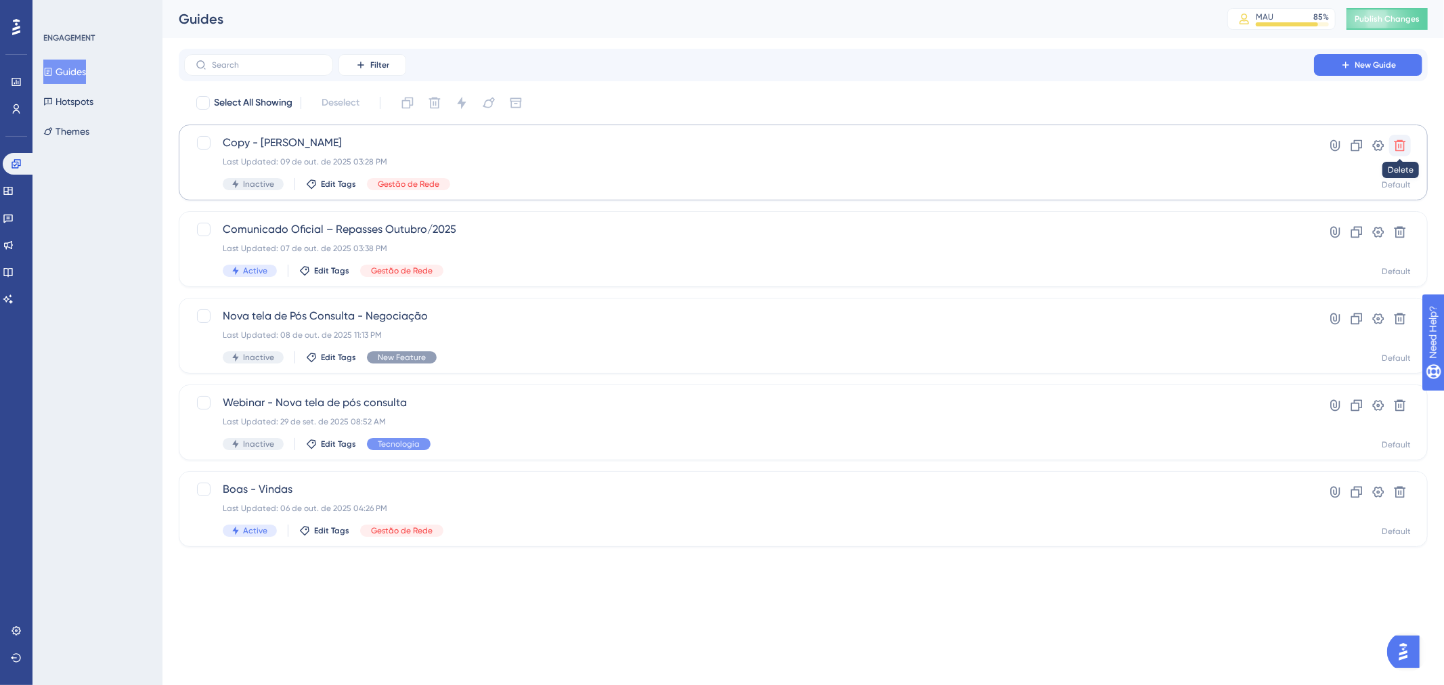
click at [1397, 145] on icon at bounding box center [1400, 146] width 14 height 14
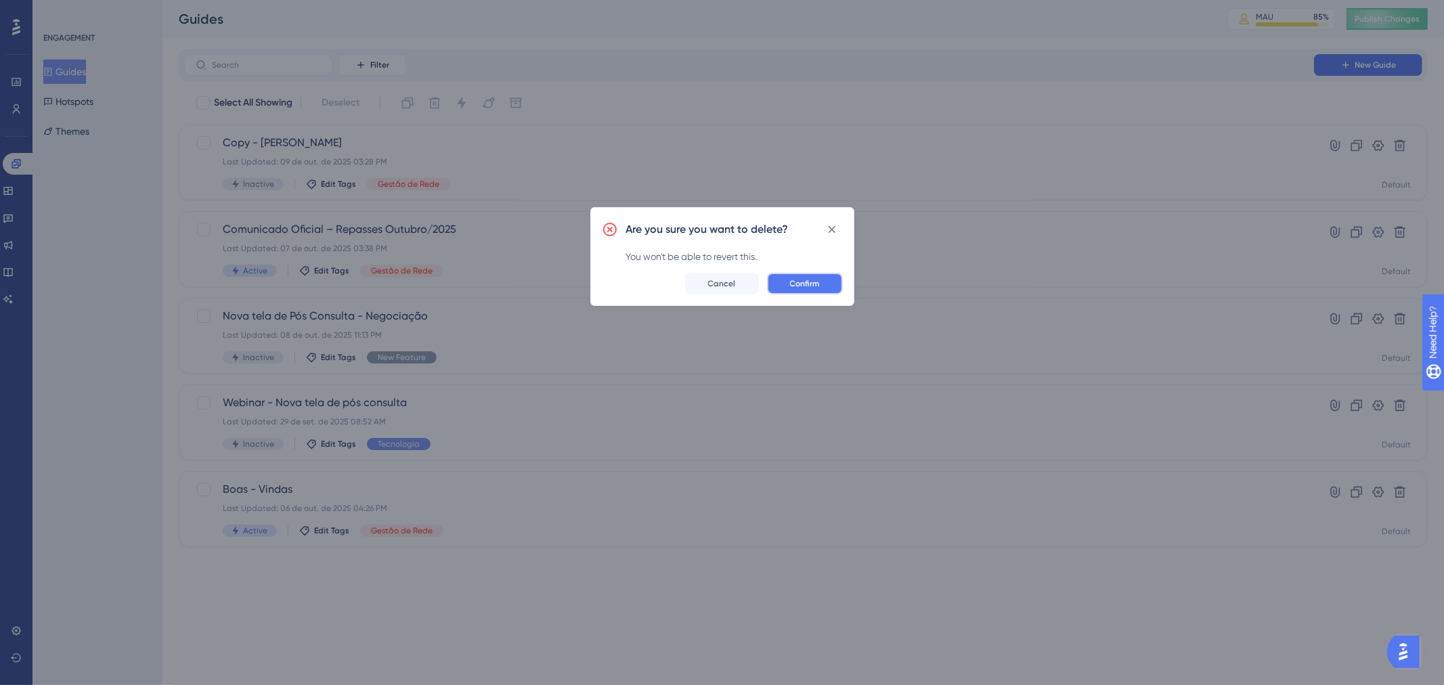
click at [820, 280] on span "Confirm" at bounding box center [805, 283] width 30 height 11
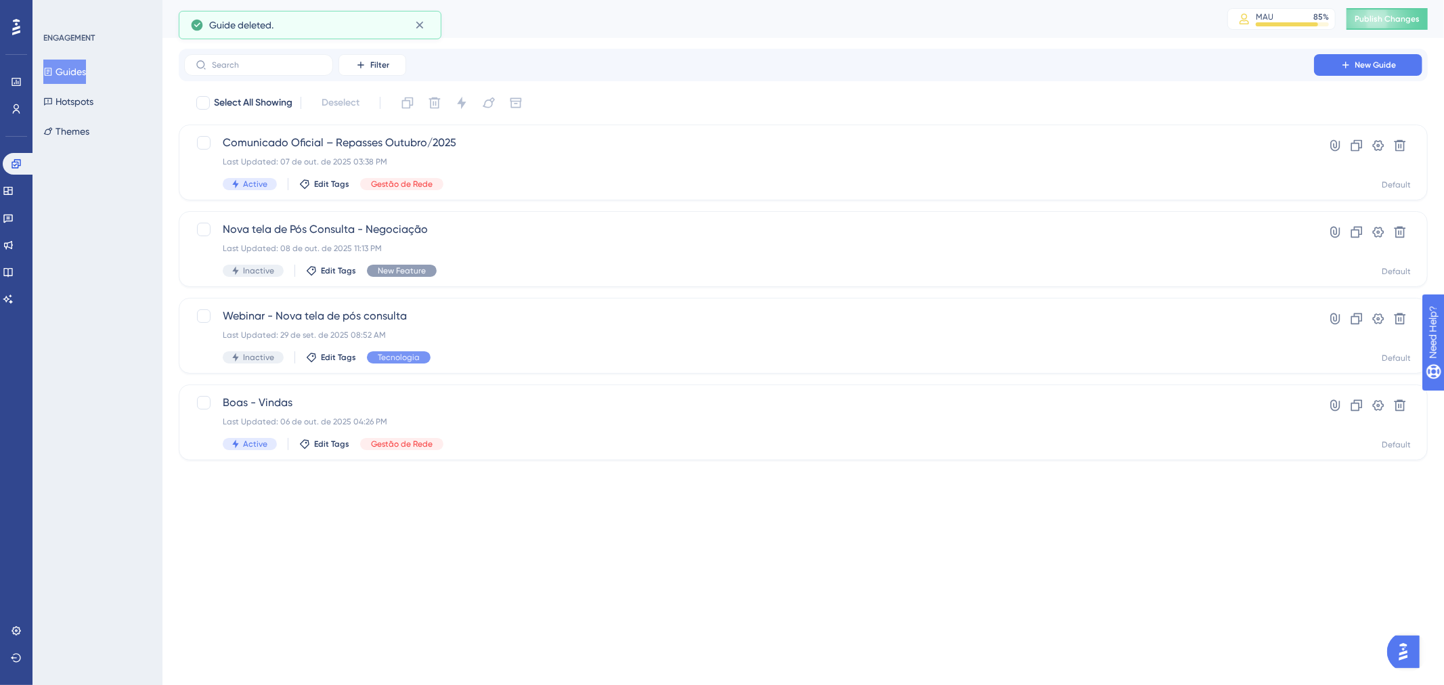
click at [1377, 41] on div "Performance Users Engagement Widgets Feedback Product Updates Knowledge Base AI…" at bounding box center [802, 241] width 1281 height 482
click at [1386, 30] on div "Guides MAU 85 % Click to see add-on and upgrade options Publish Changes" at bounding box center [802, 19] width 1281 height 38
click at [1386, 29] on button "Publish Changes" at bounding box center [1386, 19] width 81 height 22
click at [1386, 22] on icon at bounding box center [1387, 19] width 22 height 22
click at [979, 56] on div "Filter New Guide" at bounding box center [803, 65] width 1238 height 22
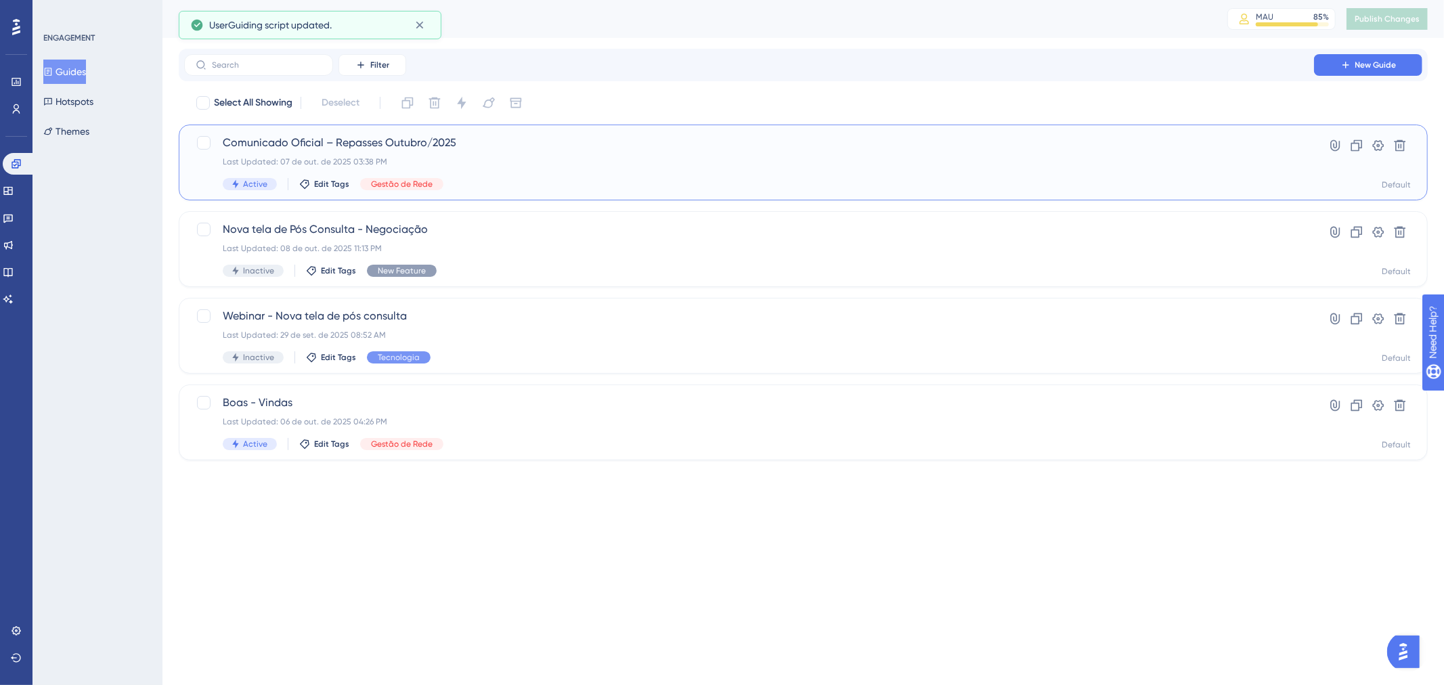
click at [845, 152] on div "Comunicado Oficial – Repasses Outubro/2025 Last Updated: 07 de out. de 2025 03:…" at bounding box center [749, 163] width 1053 height 56
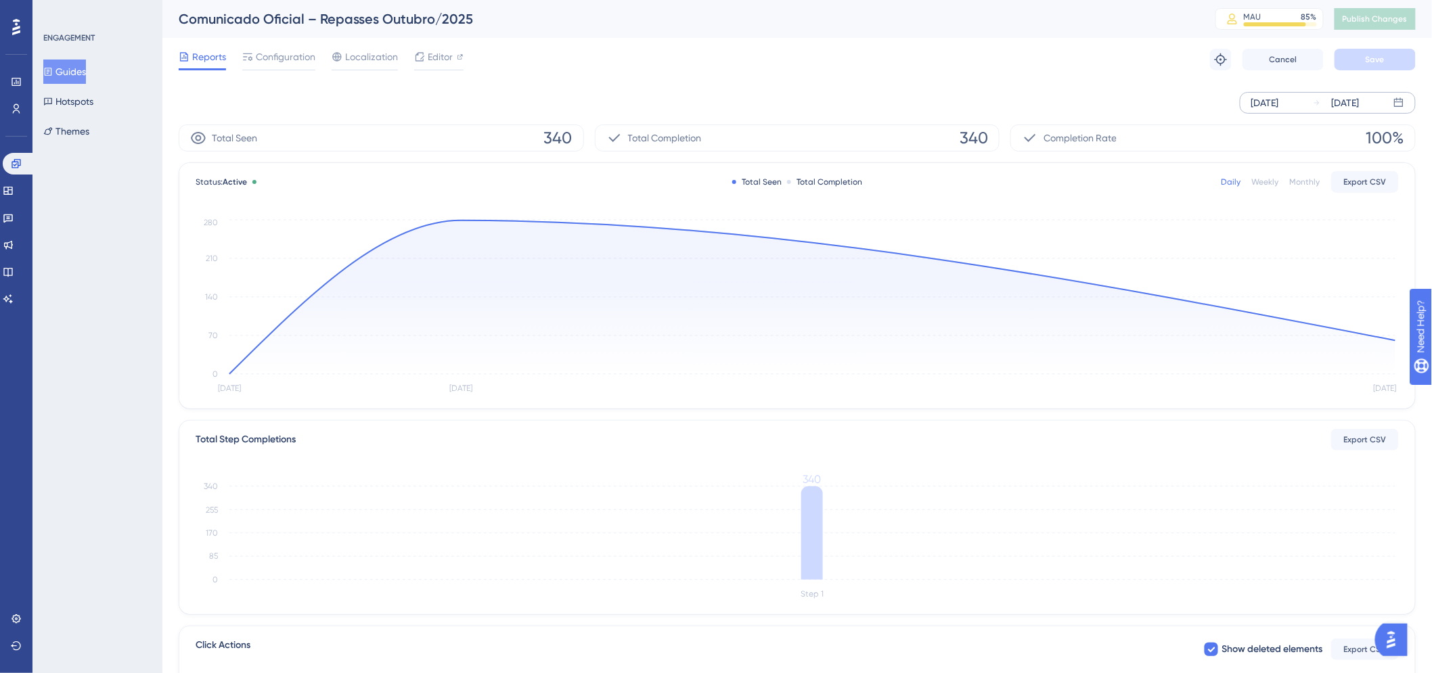
click at [1360, 109] on div "[DATE]" at bounding box center [1346, 103] width 28 height 16
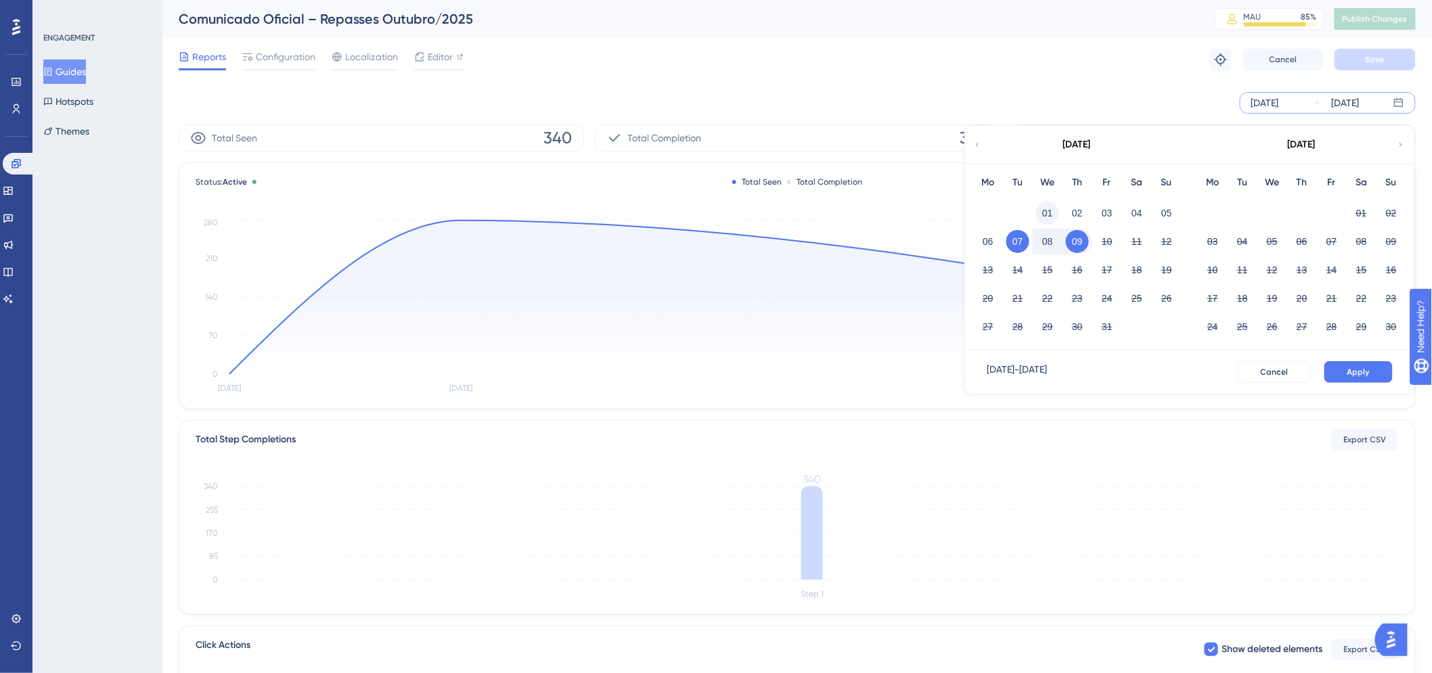
click at [1052, 211] on button "01" at bounding box center [1047, 213] width 23 height 23
click at [1354, 367] on span "Apply" at bounding box center [1359, 372] width 22 height 11
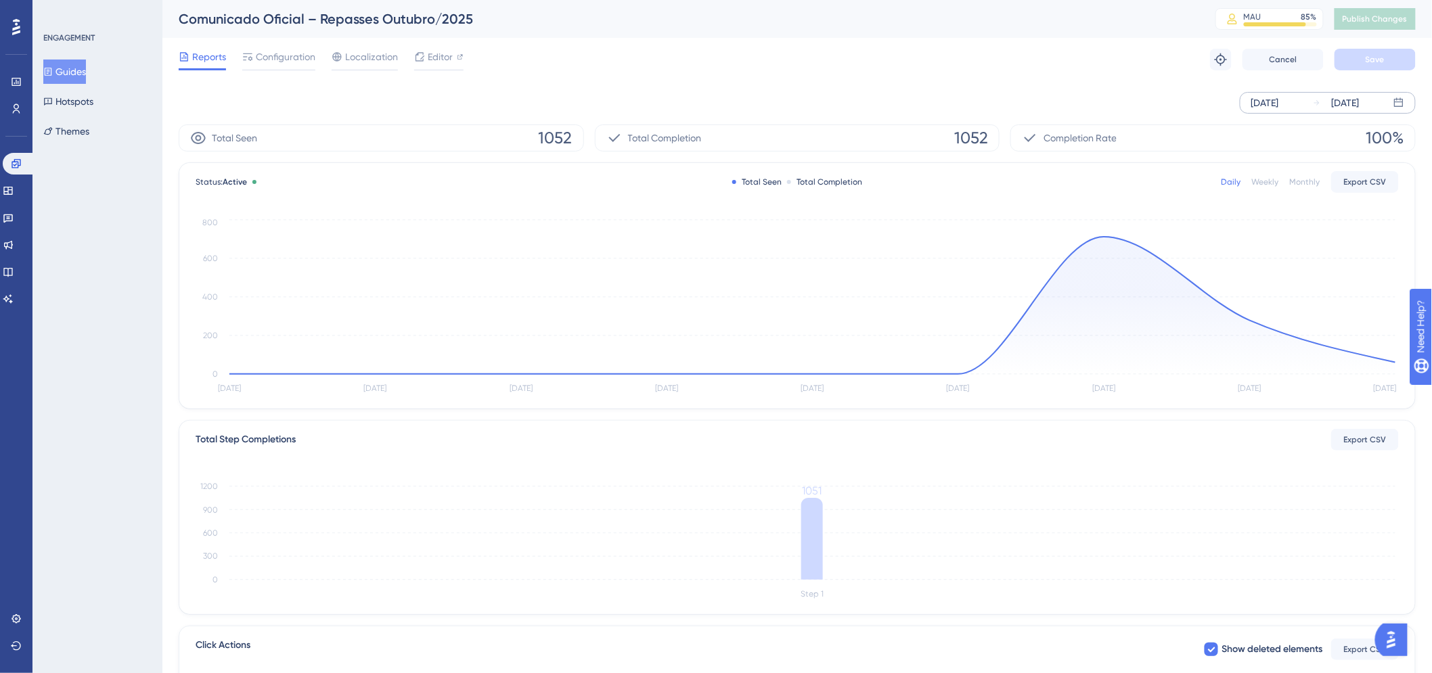
click at [474, 171] on div "Status: Active Total Seen Total Completion Daily Weekly Monthly Export CSV [DAT…" at bounding box center [797, 286] width 1236 height 246
click at [70, 99] on button "Hotspots" at bounding box center [68, 101] width 50 height 24
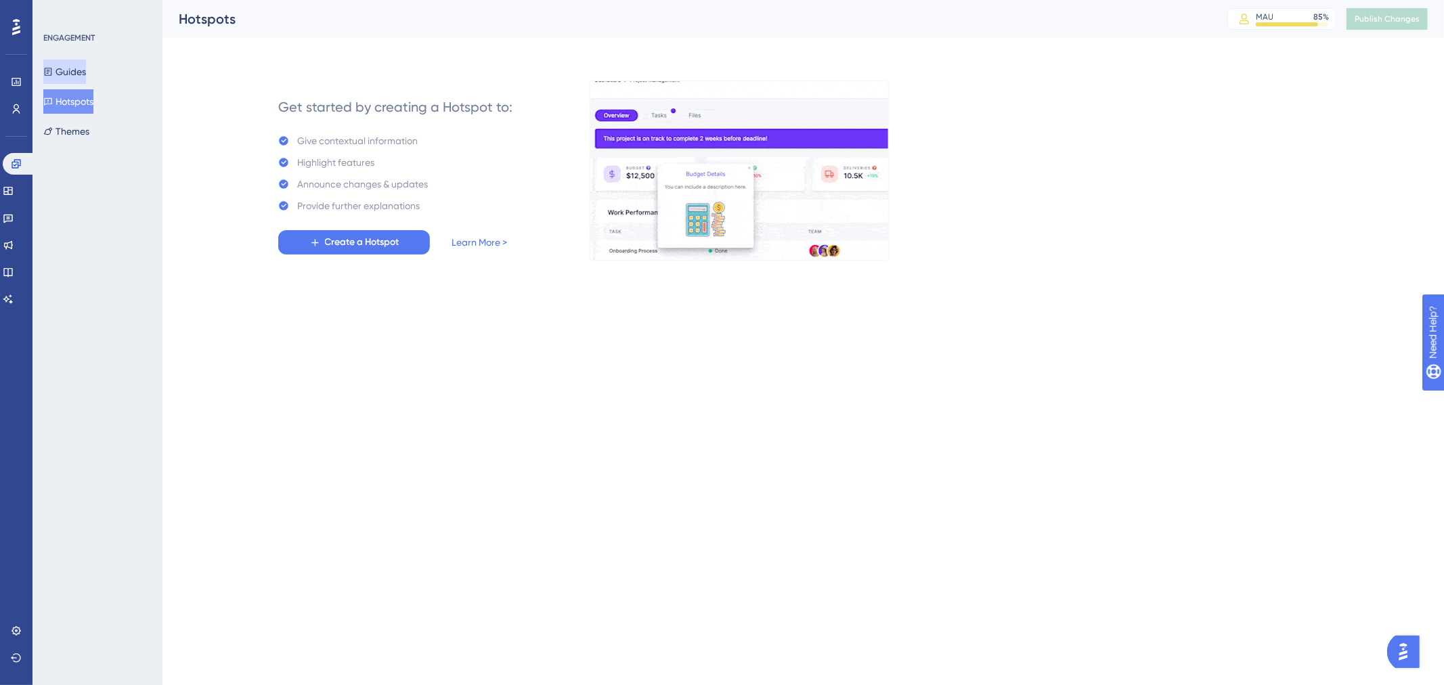
click at [72, 72] on button "Guides" at bounding box center [64, 72] width 43 height 24
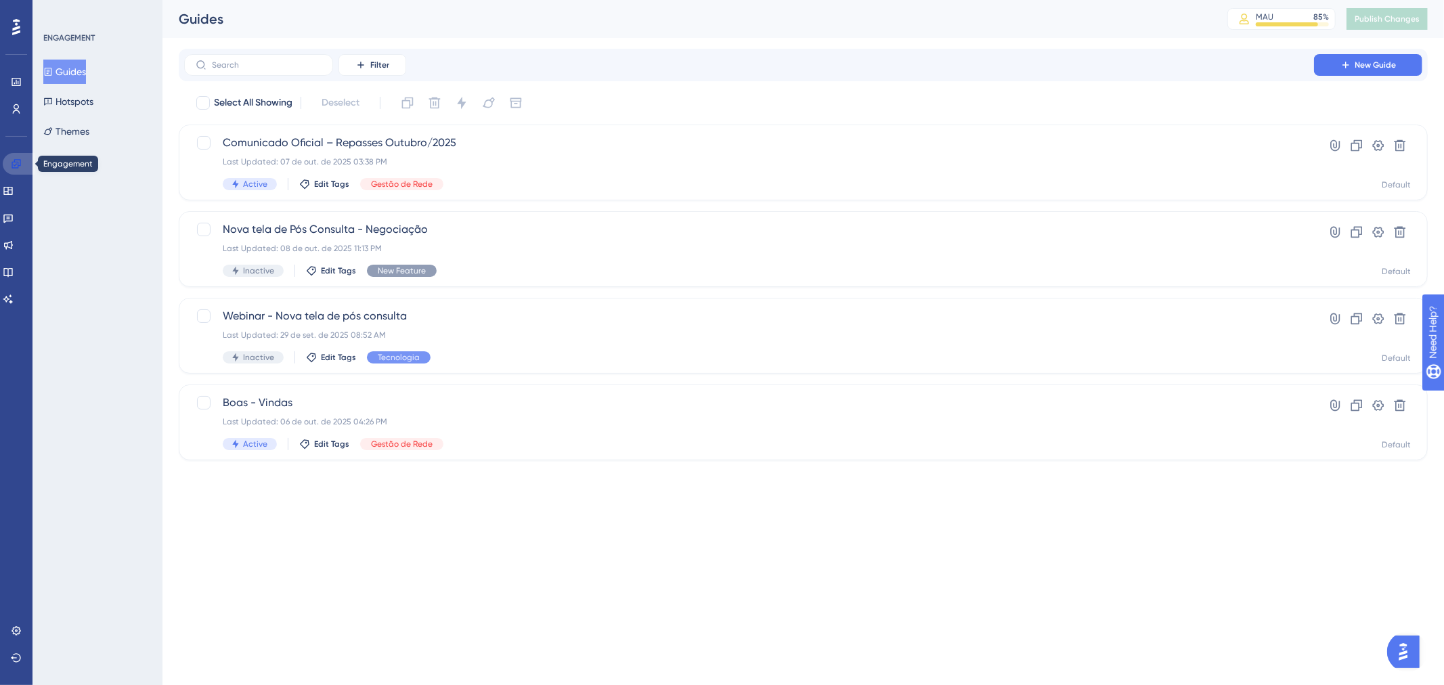
click at [17, 159] on icon at bounding box center [16, 163] width 9 height 9
click at [16, 85] on icon at bounding box center [16, 81] width 11 height 11
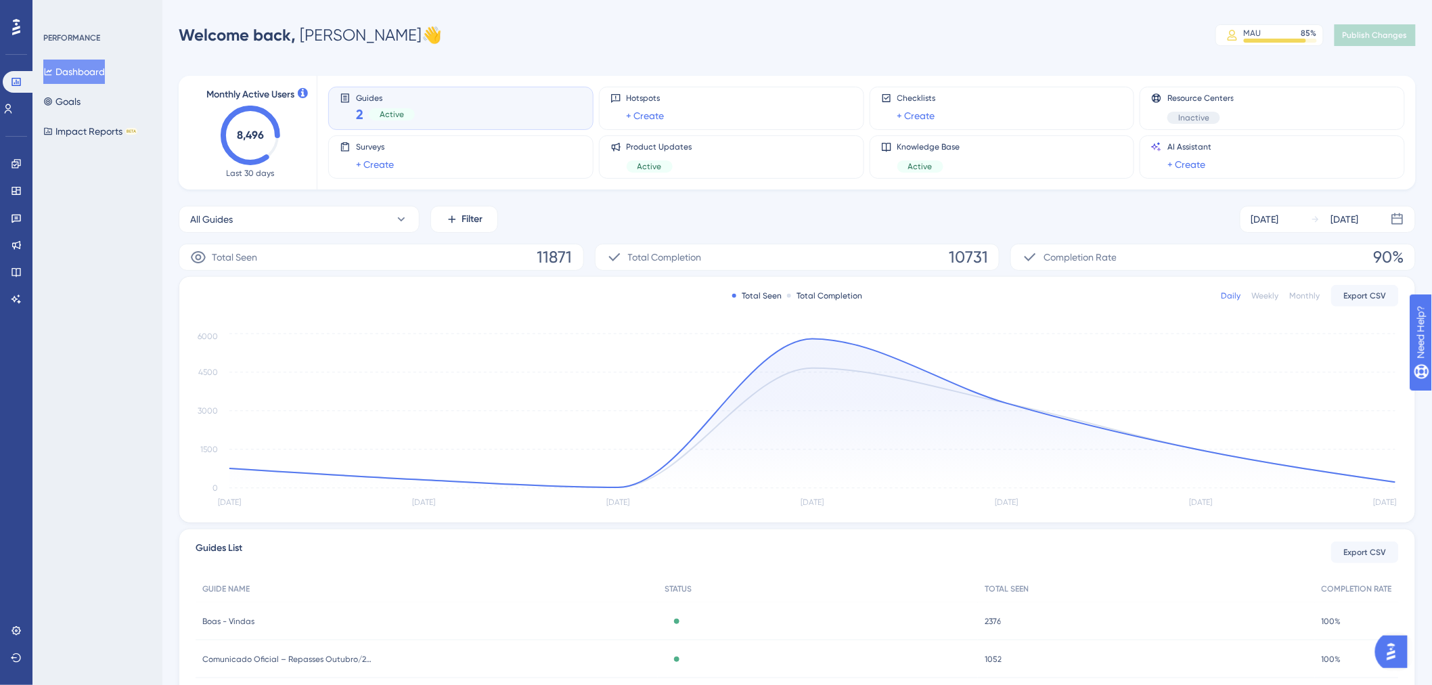
click at [1, 660] on div "Performance Users Engagement Widgets Feedback Product Updates Knowledge Base AI…" at bounding box center [16, 342] width 32 height 685
click at [11, 657] on button at bounding box center [16, 658] width 11 height 22
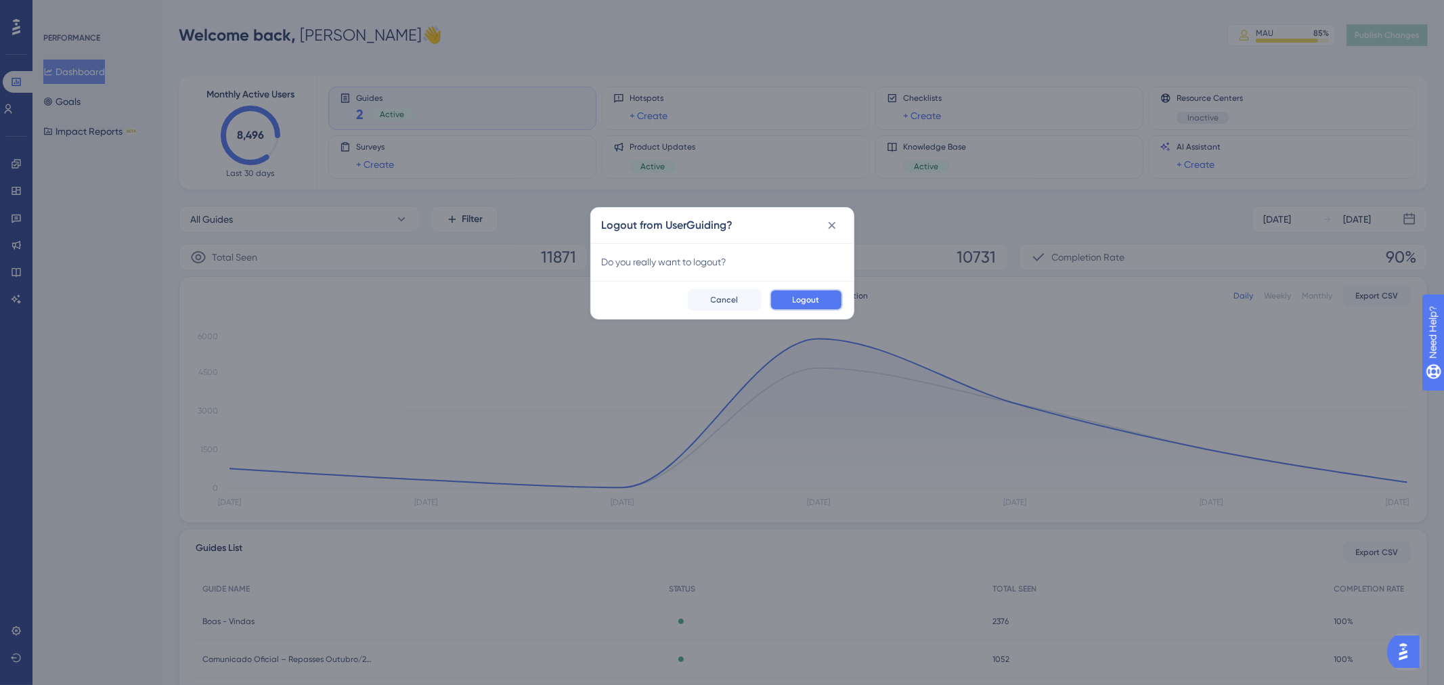
click at [820, 307] on button "Logout" at bounding box center [806, 300] width 73 height 22
